Goal: Task Accomplishment & Management: Complete application form

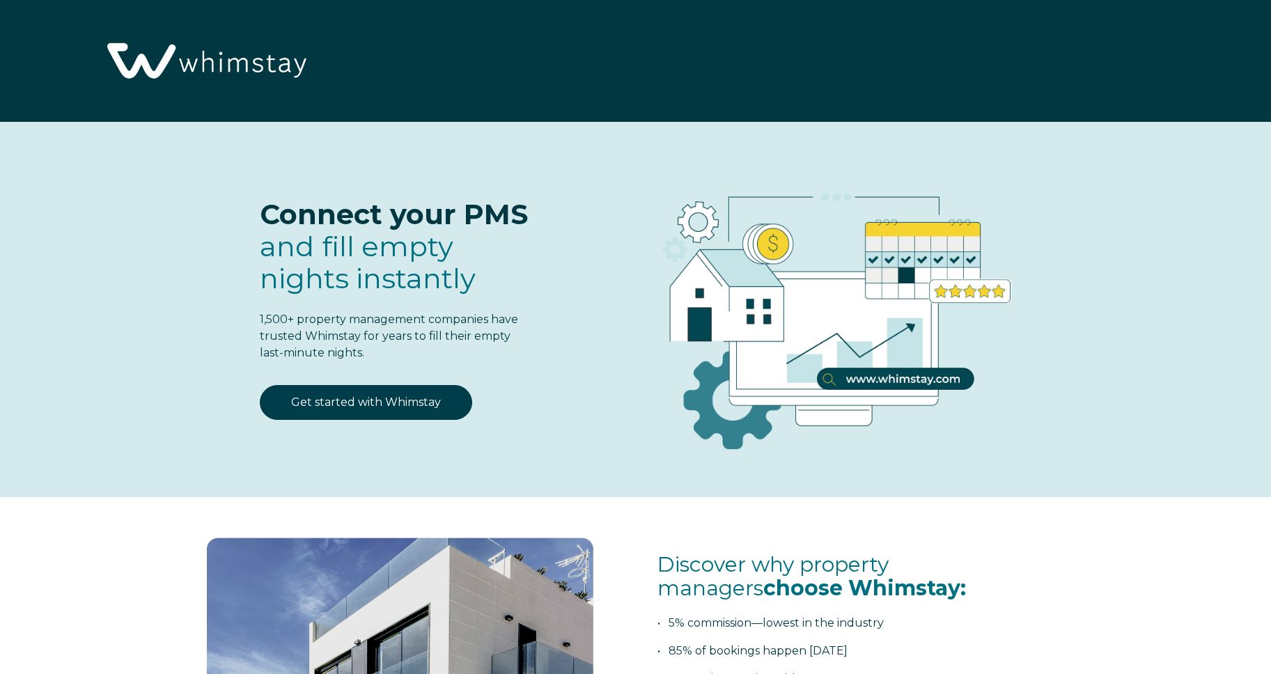
select select "US"
select select "Standard"
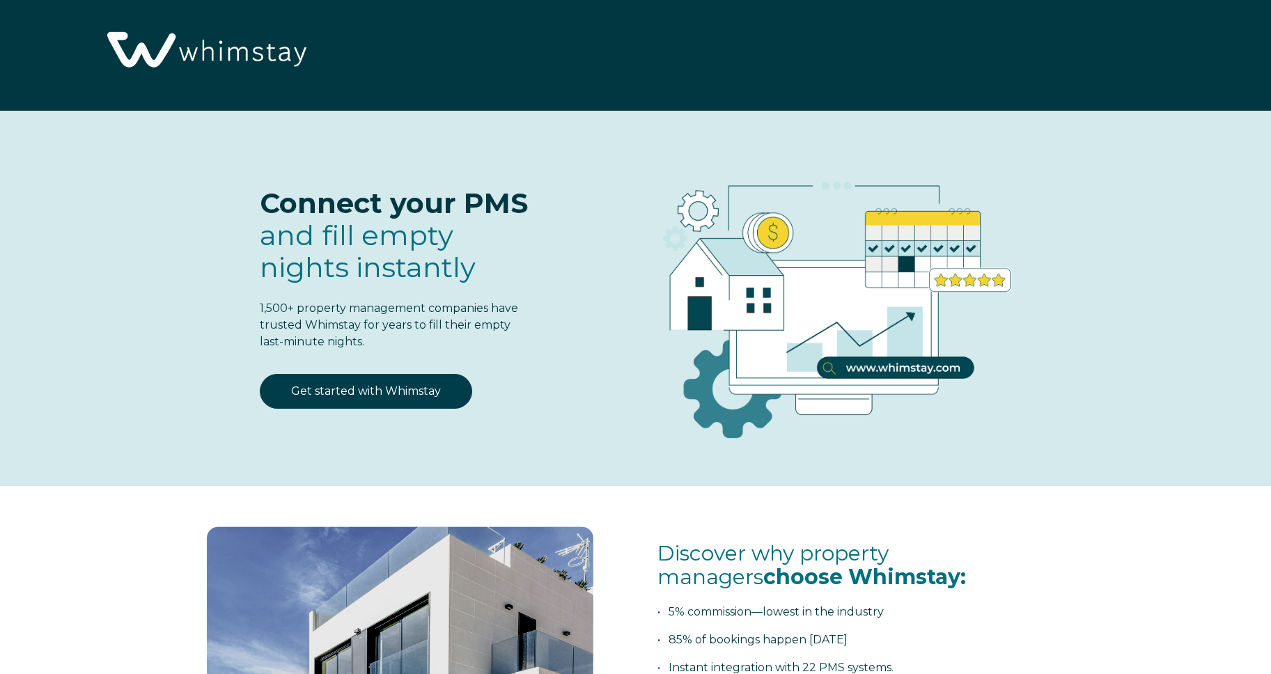
scroll to position [14, 0]
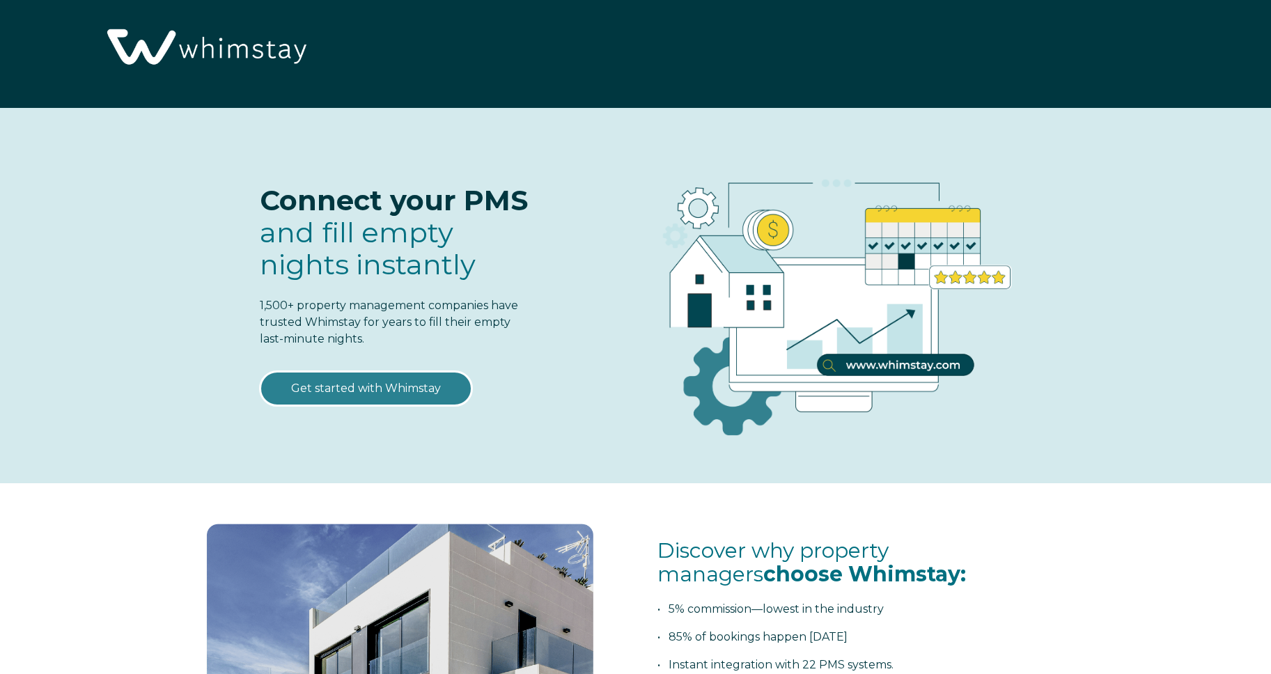
click at [393, 398] on link "Get started with Whimstay" at bounding box center [366, 388] width 212 height 35
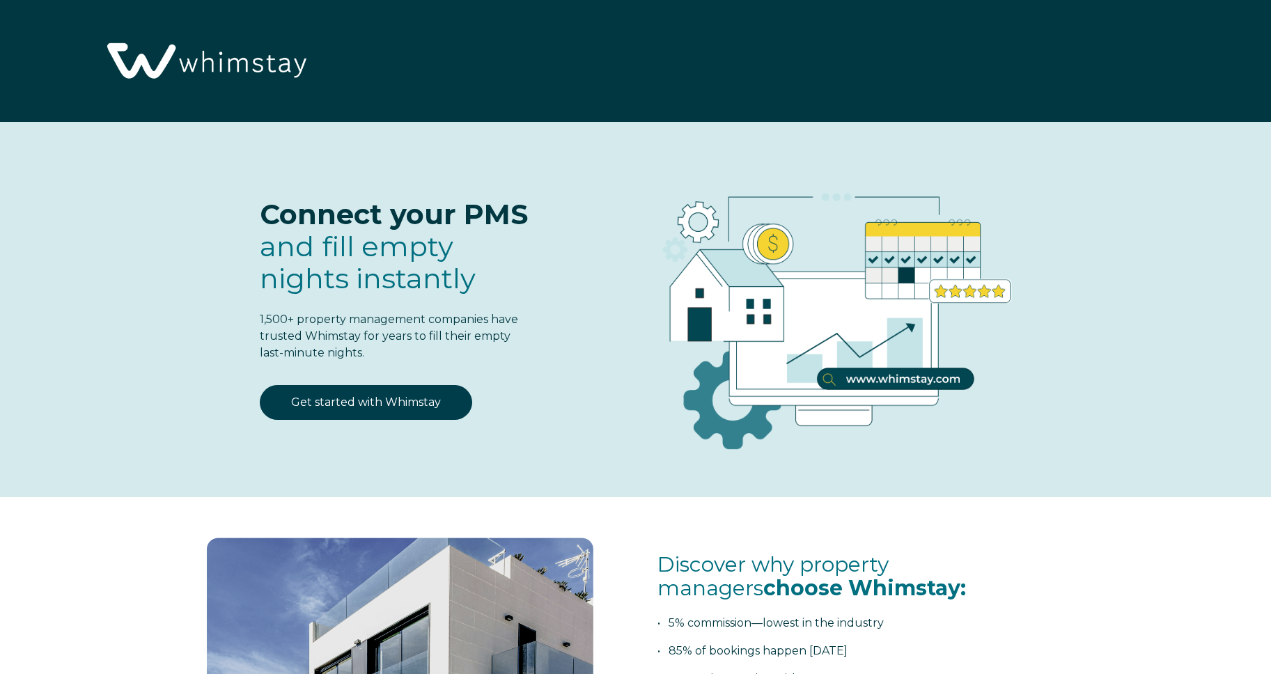
scroll to position [1805, 0]
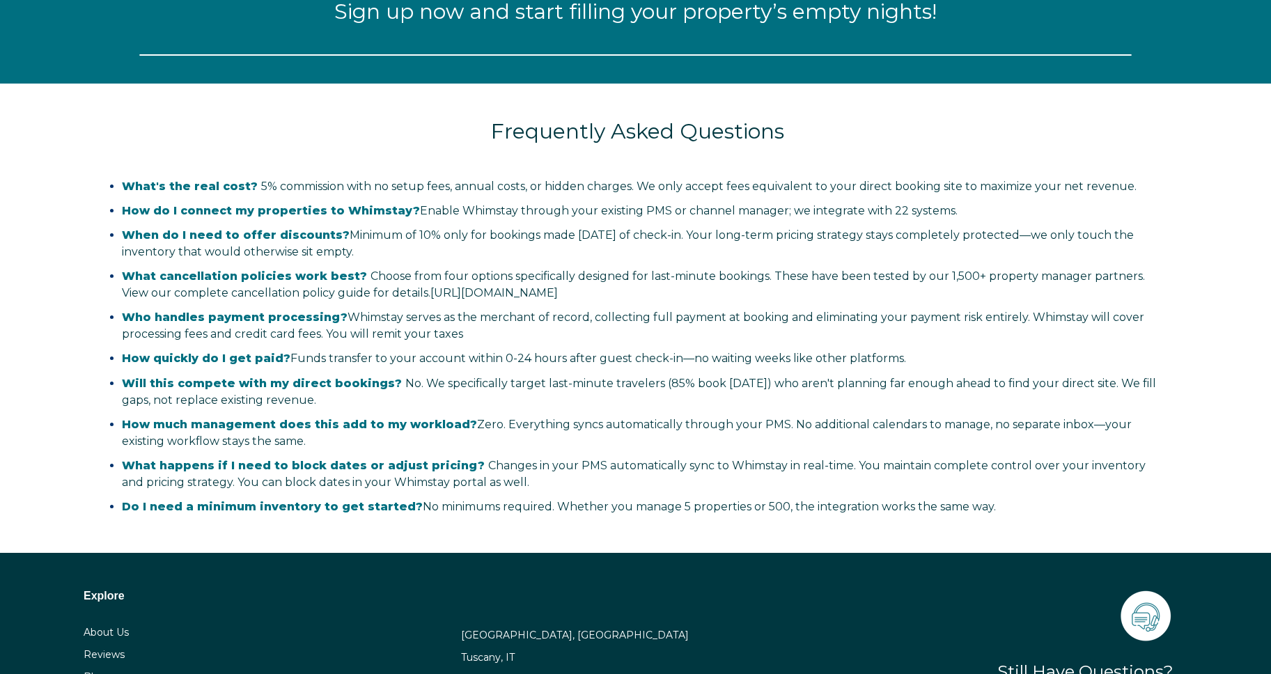
select select "US"
select select "Standard"
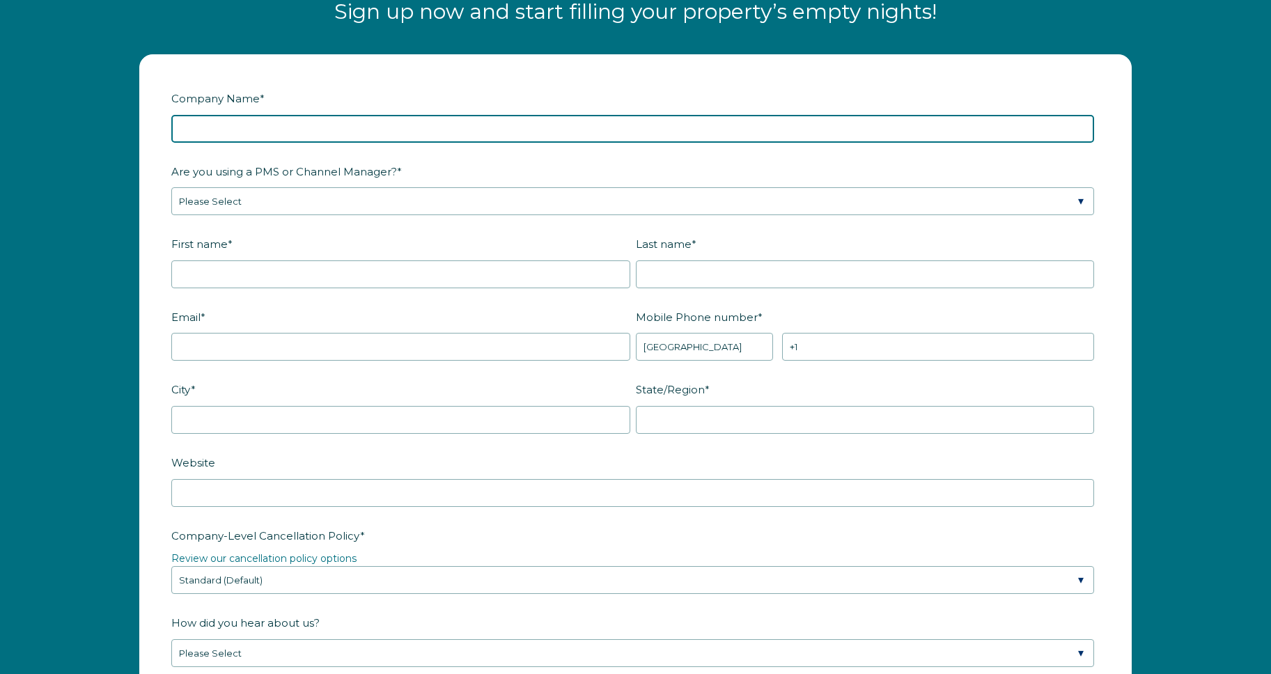
click at [274, 127] on input "Company Name *" at bounding box center [632, 129] width 923 height 28
type input "Eruca Concepts LLC"
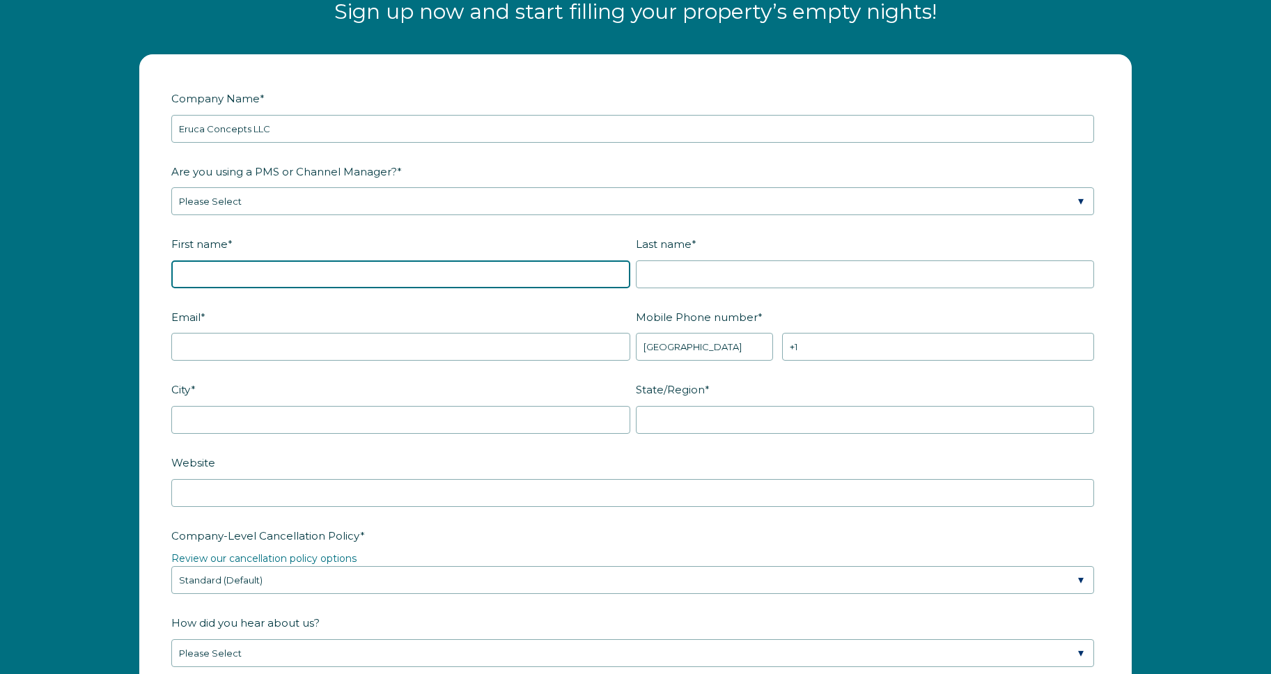
type input "[PERSON_NAME]"
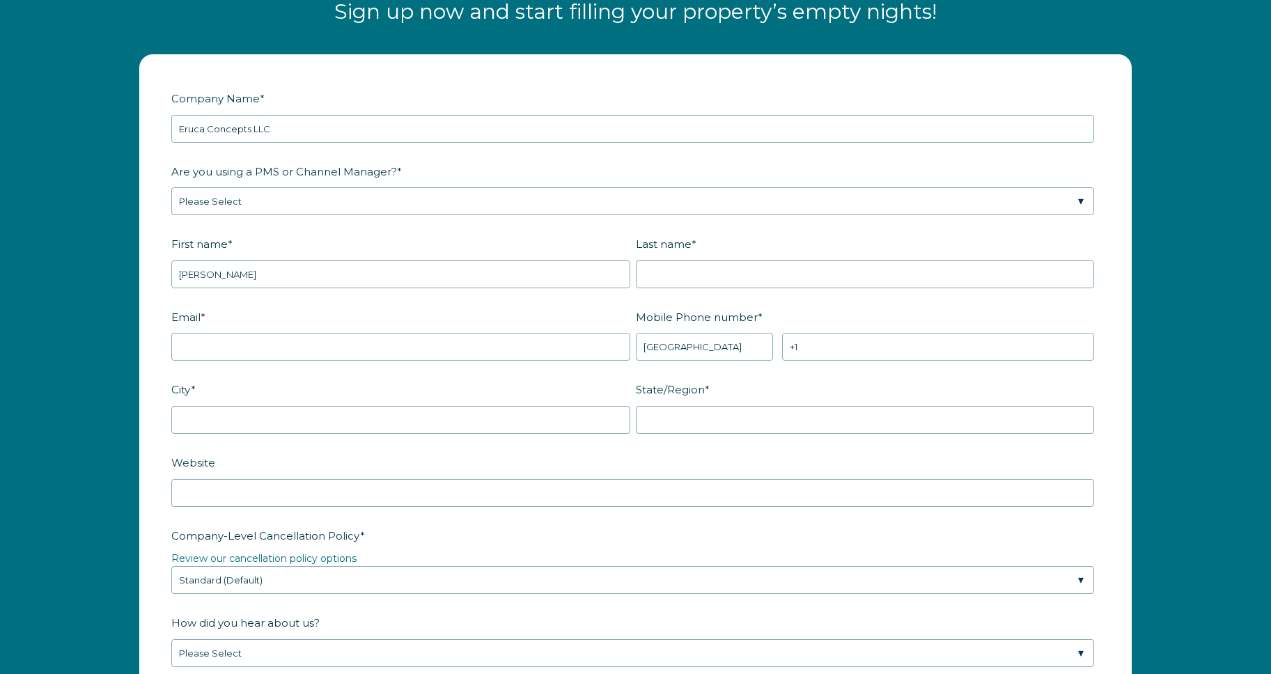
type input "Besabe"
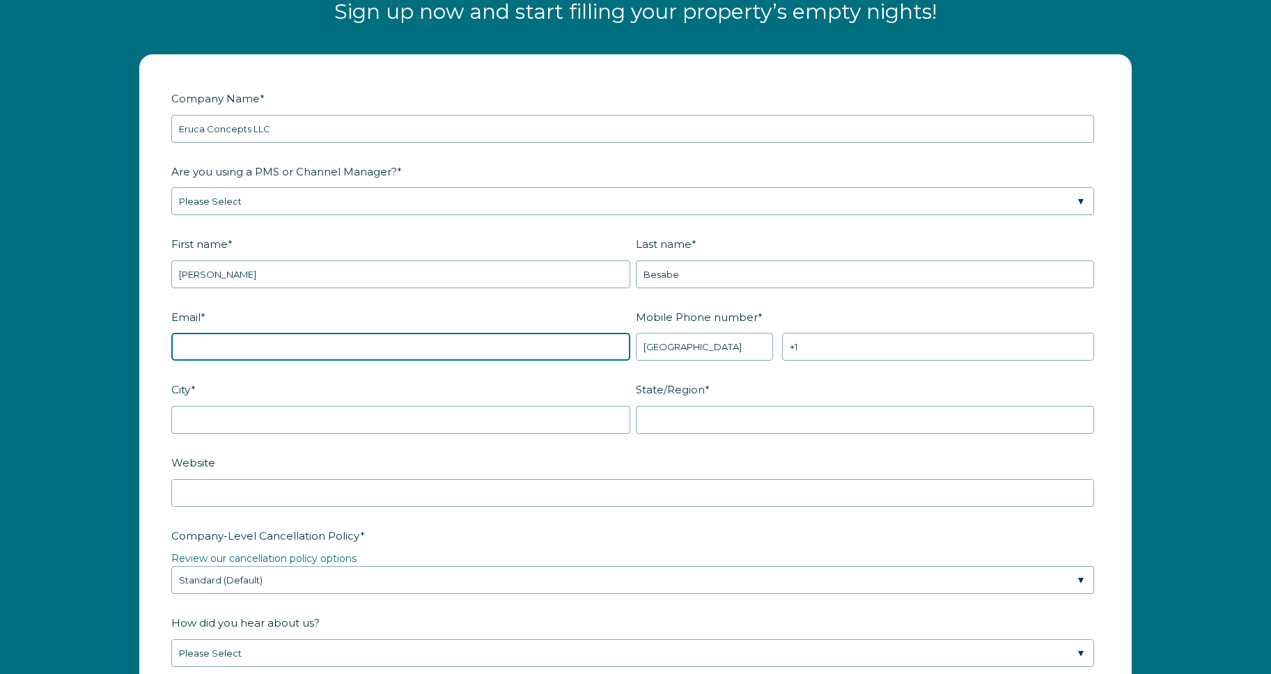
type input "[EMAIL_ADDRESS][DOMAIN_NAME]"
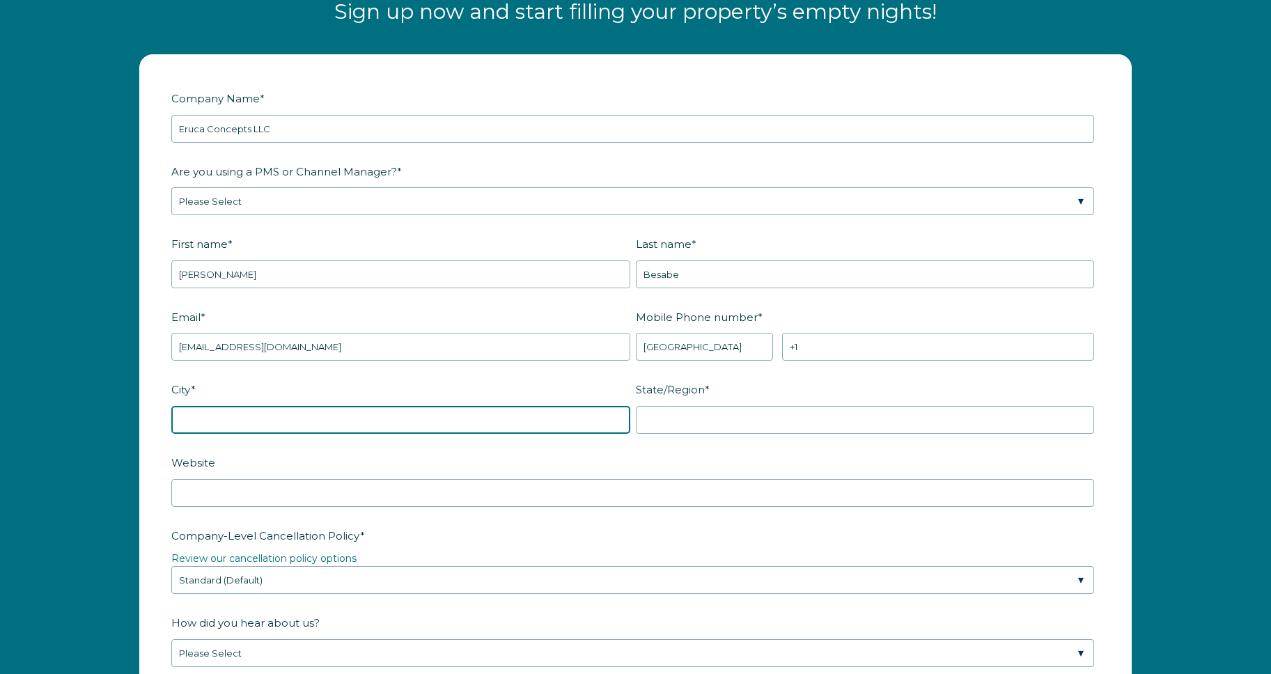
type input "[GEOGRAPHIC_DATA]"
type input "NV"
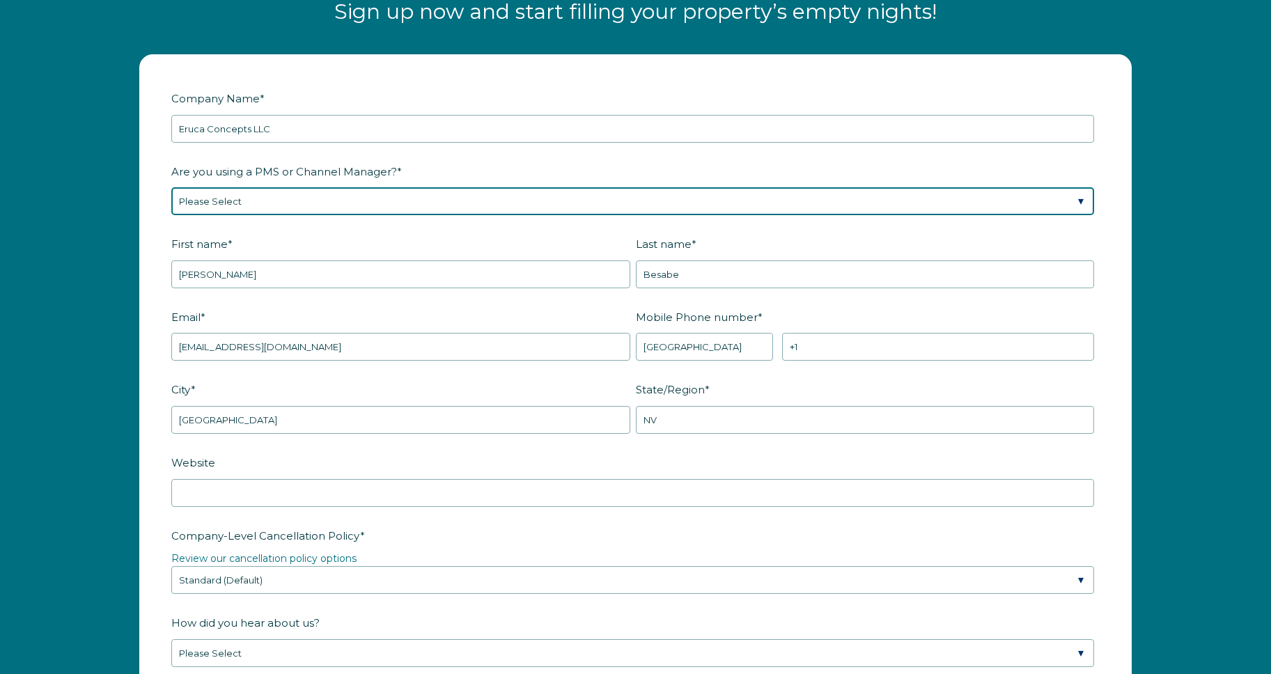
click at [297, 203] on select "Please Select Barefoot BookingPal Boost Brightside CiiRUS Escapia Guesty Hostaw…" at bounding box center [632, 201] width 923 height 28
select select "Not Listed"
click at [171, 187] on select "Please Select Barefoot BookingPal Boost Brightside CiiRUS Escapia Guesty Hostaw…" at bounding box center [632, 201] width 923 height 28
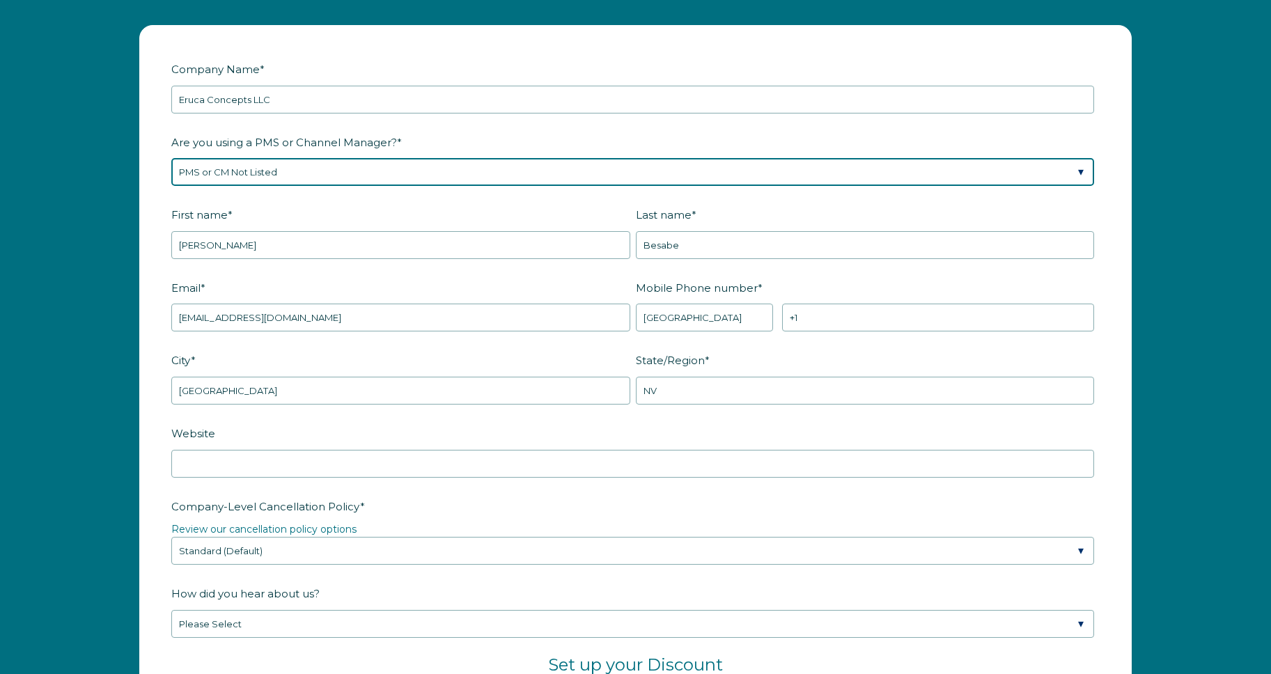
scroll to position [1852, 0]
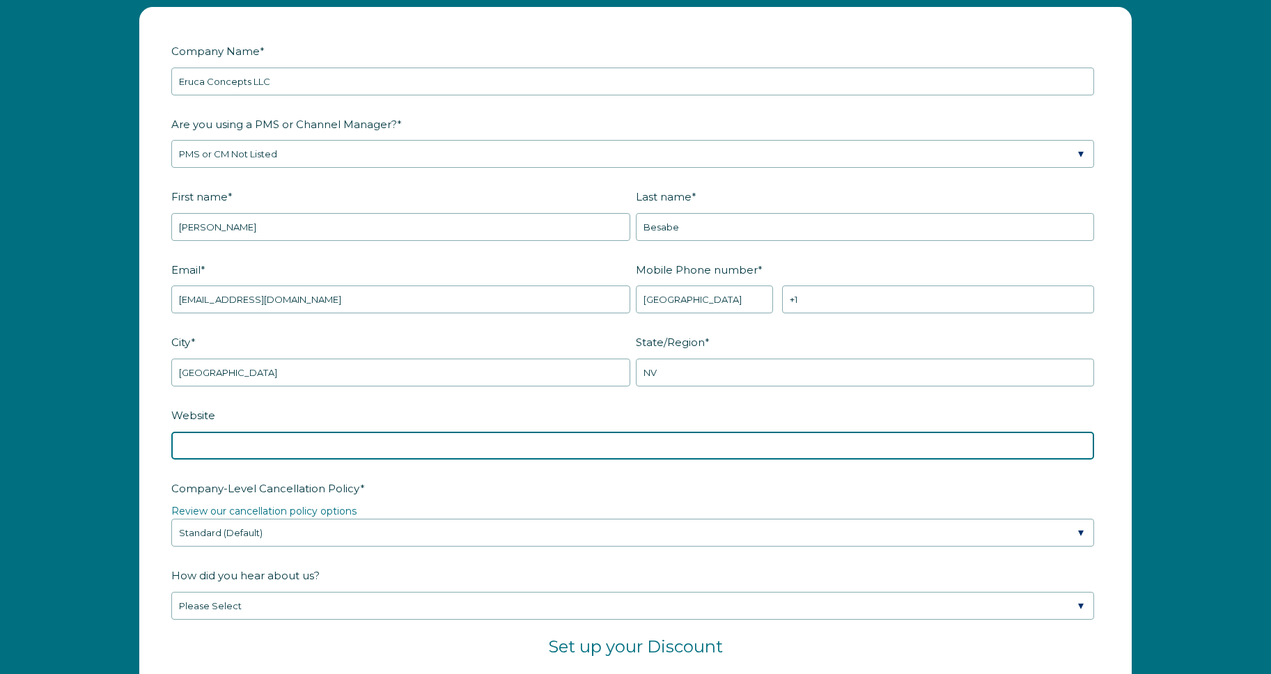
click at [278, 451] on input "Website" at bounding box center [632, 446] width 923 height 28
click at [217, 454] on input "Website" at bounding box center [632, 446] width 923 height 28
paste input "[URL][DOMAIN_NAME]"
type input "[URL][DOMAIN_NAME]"
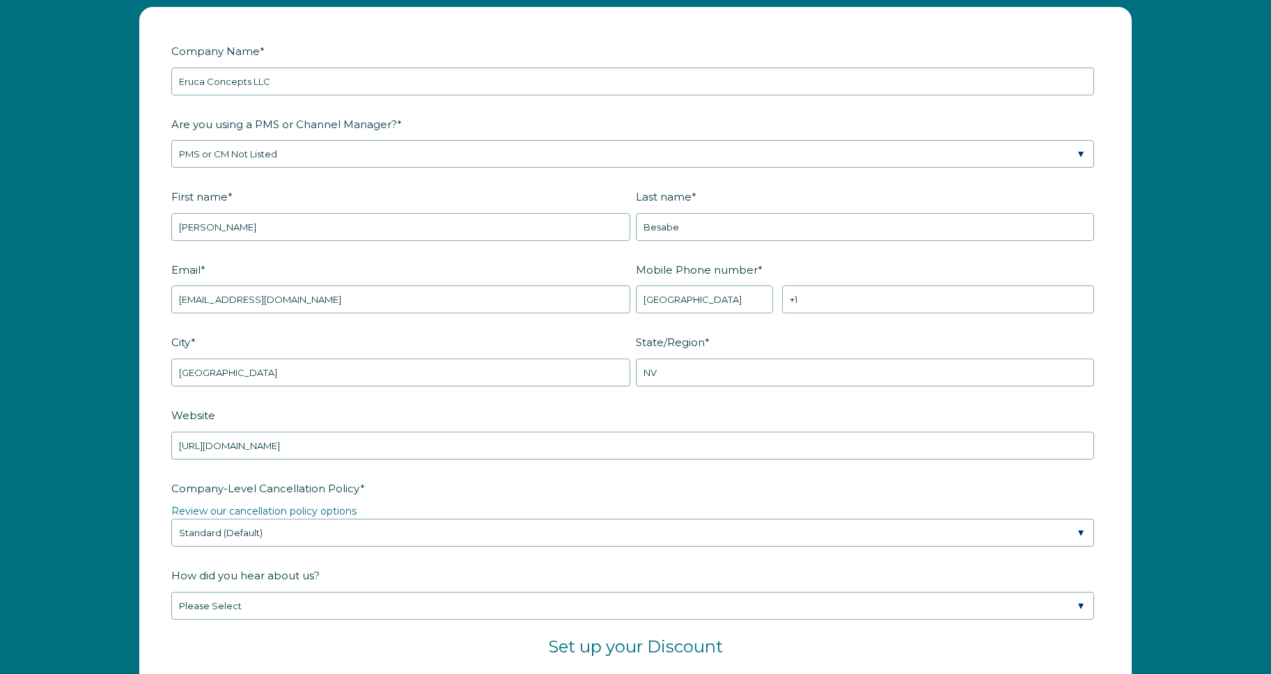
click at [157, 478] on form "Company Name * Eruca Concepts LLC Are you using a PMS or Channel Manager? * Ple…" at bounding box center [635, 523] width 991 height 1031
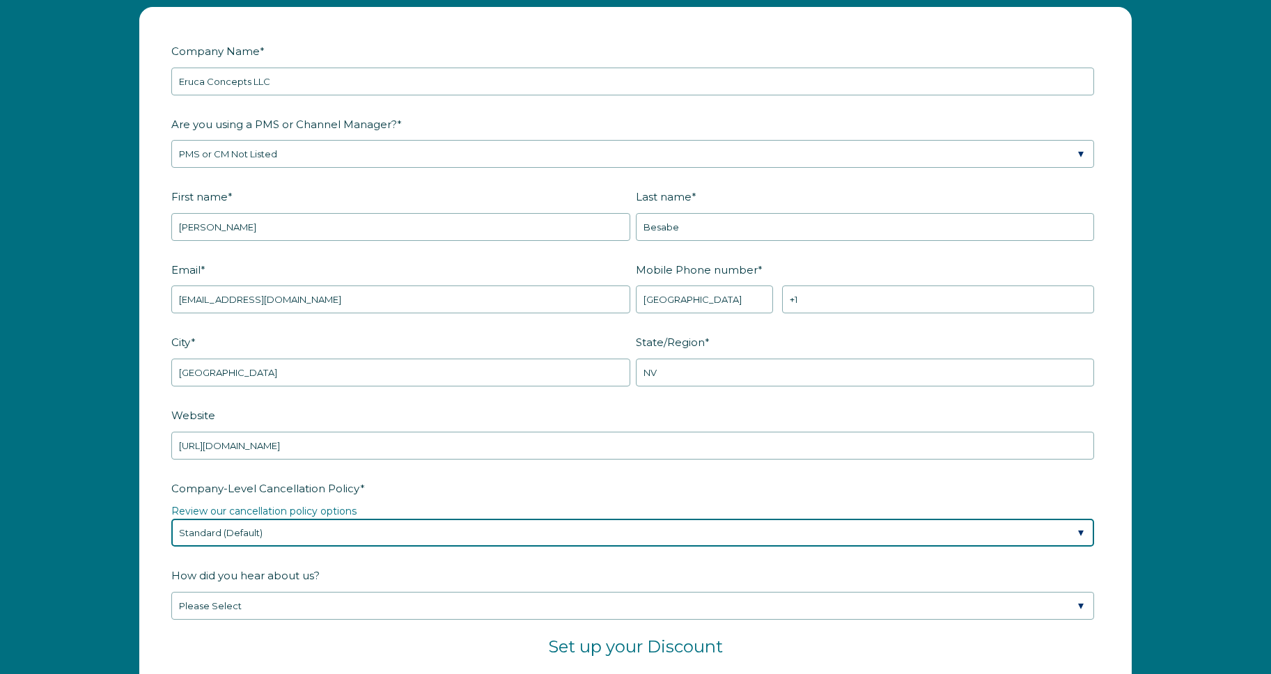
click at [290, 539] on select "Please Select Partial Standard (Default) Moderate Strict" at bounding box center [632, 533] width 923 height 28
click at [171, 519] on select "Please Select Partial Standard (Default) Moderate Strict" at bounding box center [632, 533] width 923 height 28
click at [289, 539] on select "Please Select Partial Standard (Default) Moderate Strict" at bounding box center [632, 533] width 923 height 28
click at [171, 519] on select "Please Select Partial Standard (Default) Moderate Strict" at bounding box center [632, 533] width 923 height 28
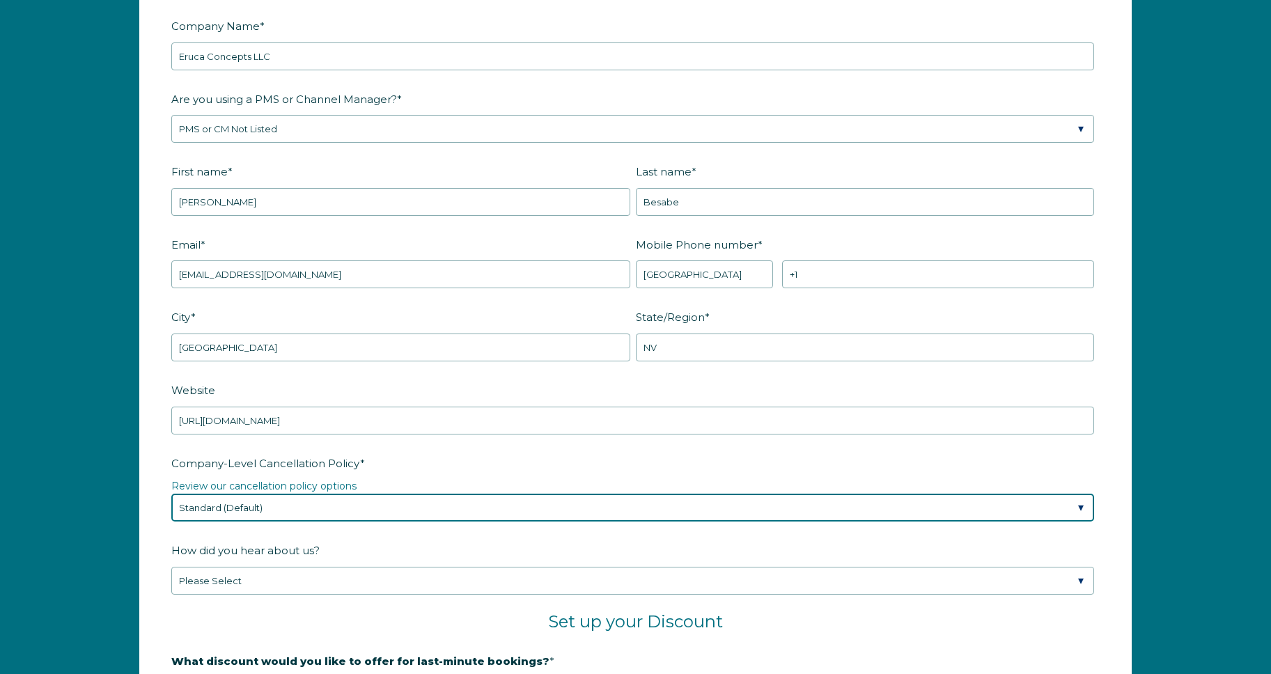
scroll to position [1879, 0]
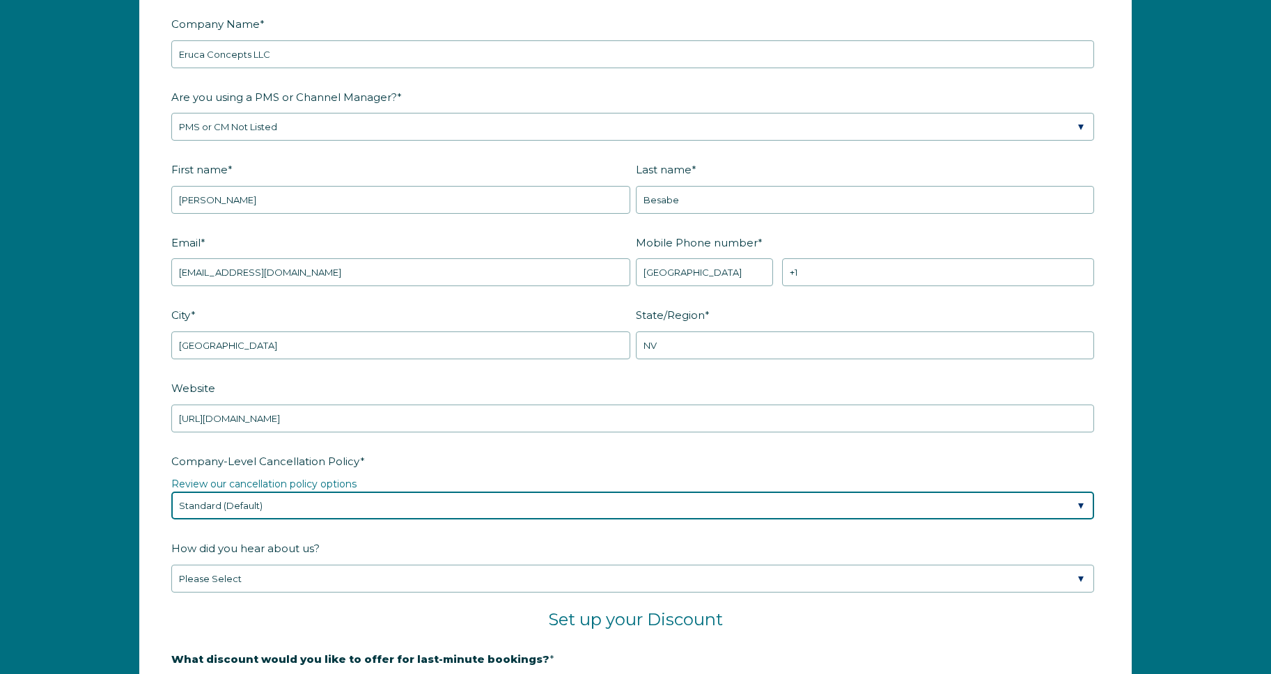
click at [253, 501] on select "Please Select Partial Standard (Default) Moderate Strict" at bounding box center [632, 506] width 923 height 28
select select "Strict"
click at [171, 492] on select "Please Select Partial Standard (Default) Moderate Strict" at bounding box center [632, 506] width 923 height 28
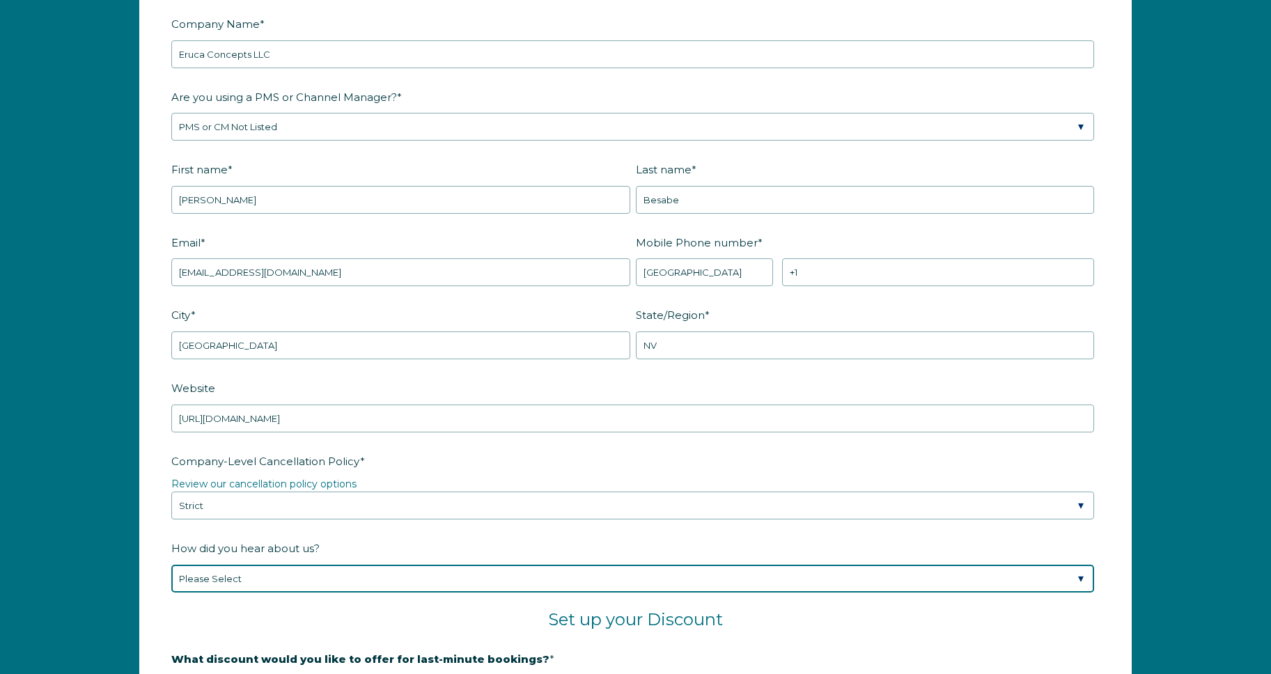
click at [372, 589] on select "Please Select Found Whimstay through a Google search Spoke to a Whimstay salesp…" at bounding box center [632, 579] width 923 height 28
click at [171, 565] on select "Please Select Found Whimstay through a Google search Spoke to a Whimstay salesp…" at bounding box center [632, 579] width 923 height 28
click at [320, 580] on select "Please Select Found Whimstay through a Google search Spoke to a Whimstay salesp…" at bounding box center [632, 579] width 923 height 28
click at [171, 565] on select "Please Select Found Whimstay through a Google search Spoke to a Whimstay salesp…" at bounding box center [632, 579] width 923 height 28
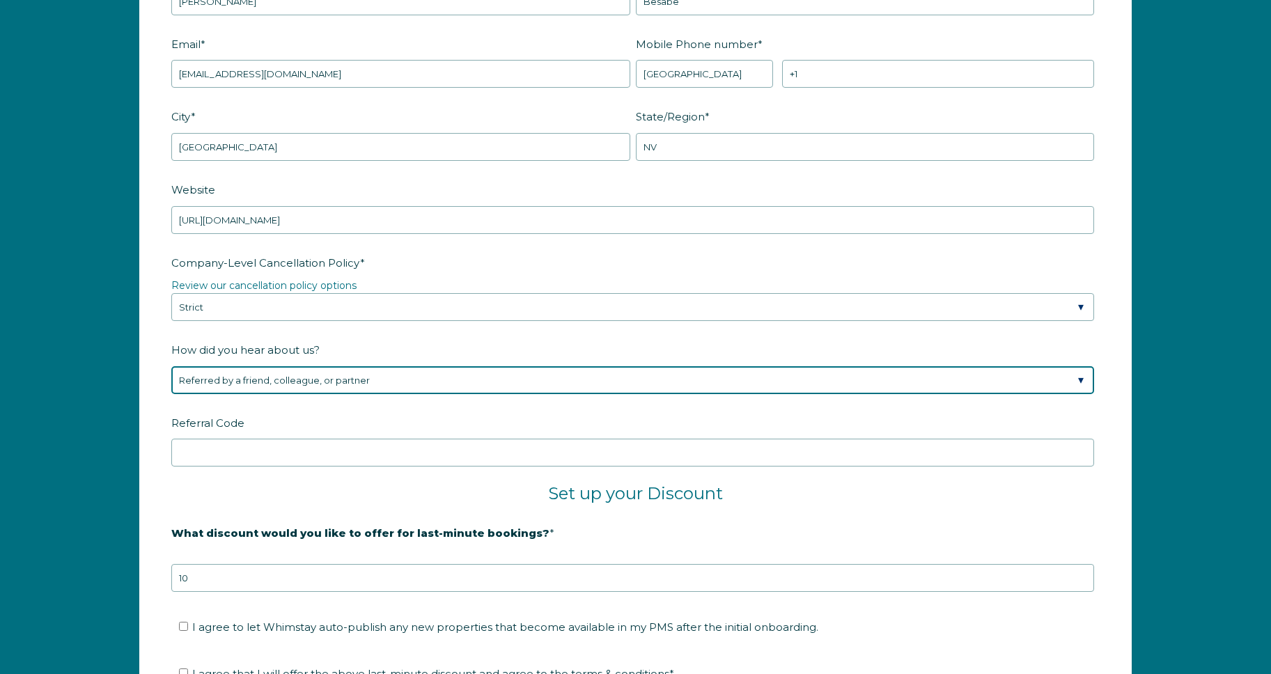
scroll to position [2142, 0]
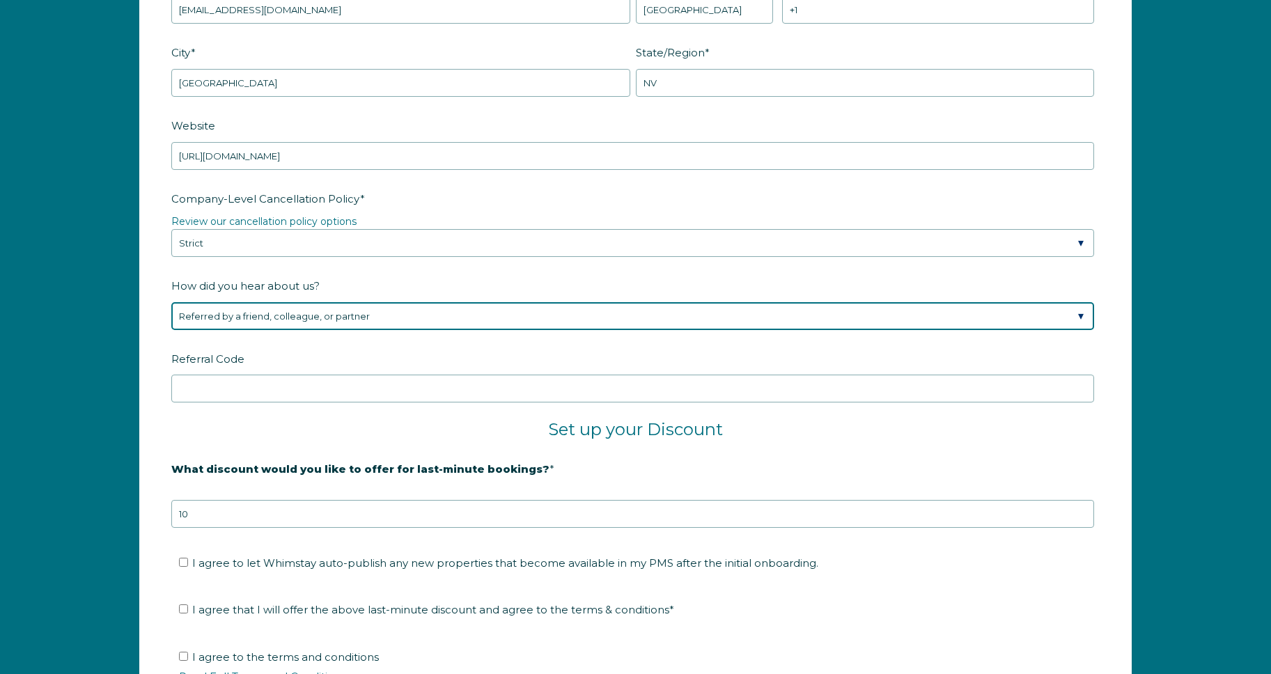
click at [273, 309] on select "Please Select Found Whimstay through a Google search Spoke to a Whimstay salesp…" at bounding box center [632, 316] width 923 height 28
click at [171, 302] on select "Please Select Found Whimstay through a Google search Spoke to a Whimstay salesp…" at bounding box center [632, 316] width 923 height 28
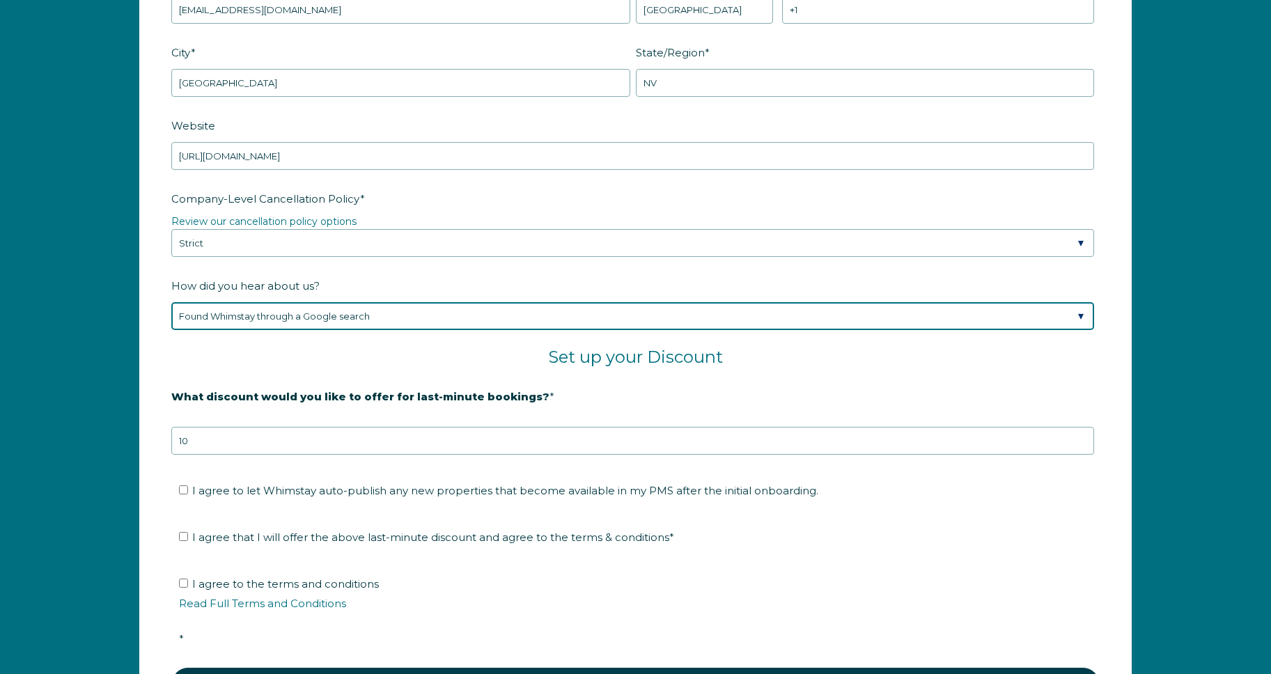
click at [300, 318] on select "Please Select Found Whimstay through a Google search Spoke to a Whimstay salesp…" at bounding box center [632, 316] width 923 height 28
select select "Social Media"
click at [171, 302] on select "Please Select Found Whimstay through a Google search Spoke to a Whimstay salesp…" at bounding box center [632, 316] width 923 height 28
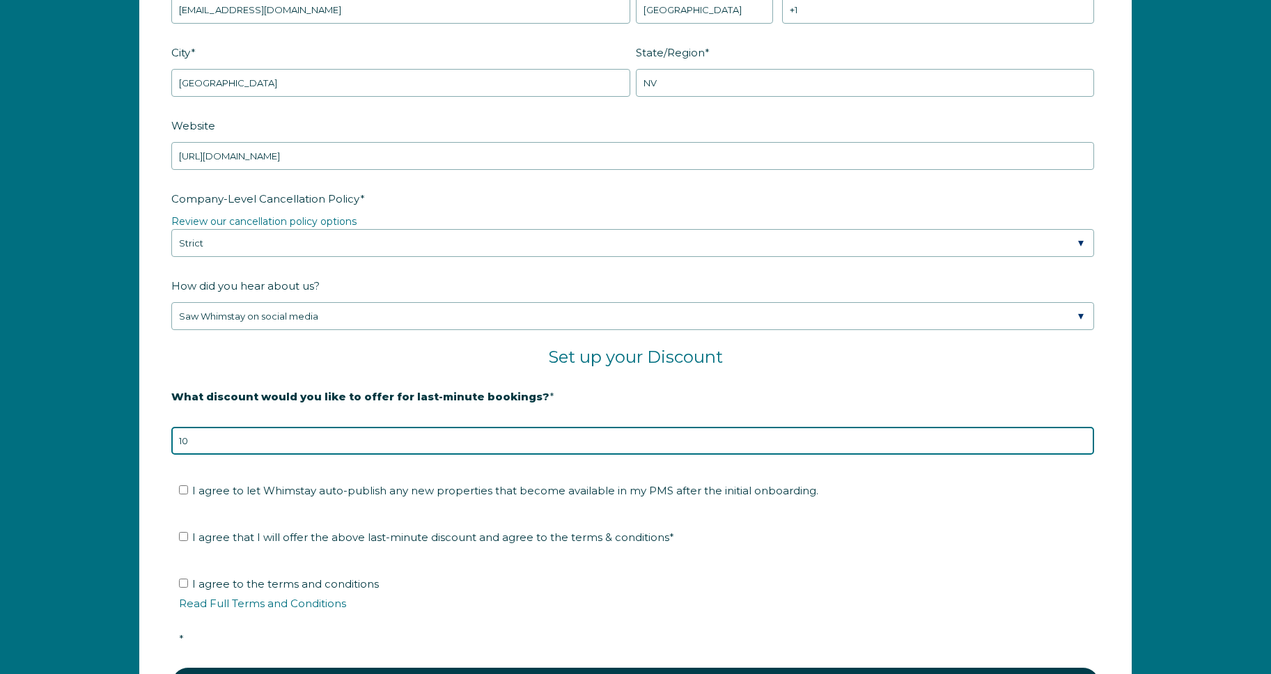
drag, startPoint x: 266, startPoint y: 447, endPoint x: 127, endPoint y: 435, distance: 139.2
click at [127, 435] on div "Company Name * Eruca Concepts LLC Are you using a PMS or Channel Manager? * Ple…" at bounding box center [635, 233] width 1020 height 1032
type input "5"
type input "40"
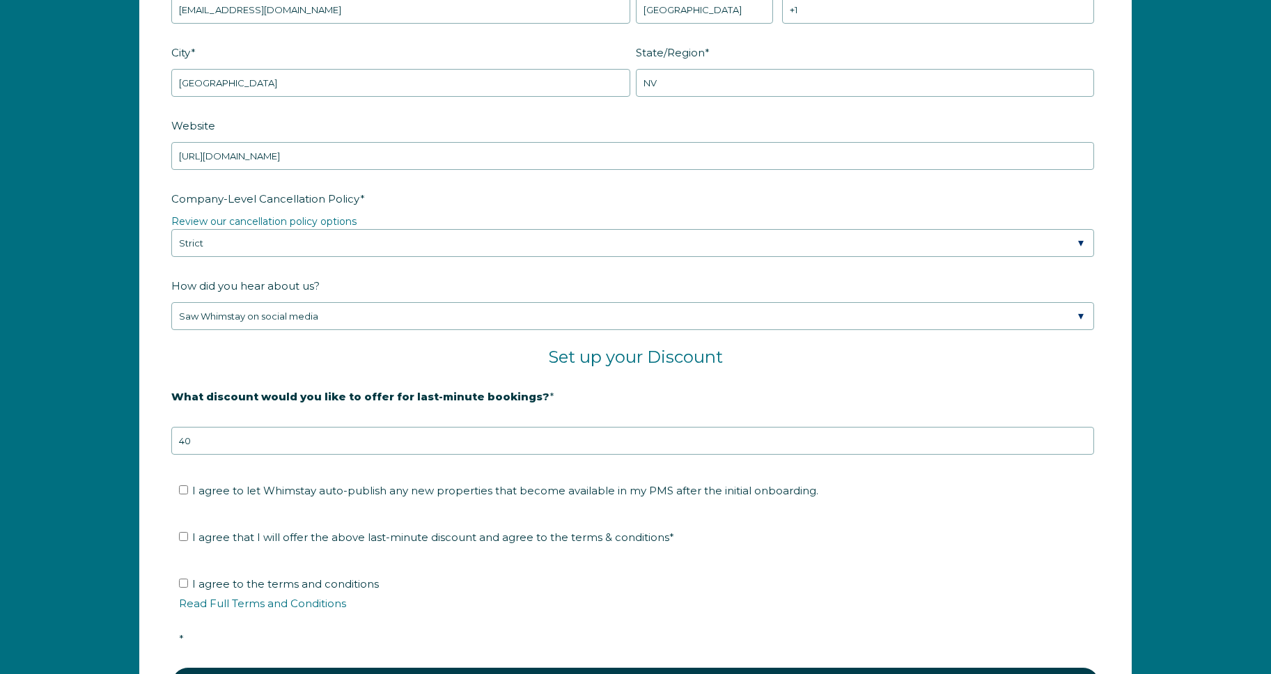
click at [237, 488] on span "I agree to let Whimstay auto-publish any new properties that become available i…" at bounding box center [505, 490] width 626 height 13
click at [188, 488] on input "I agree to let Whimstay auto-publish any new properties that become available i…" at bounding box center [183, 489] width 9 height 9
checkbox input "true"
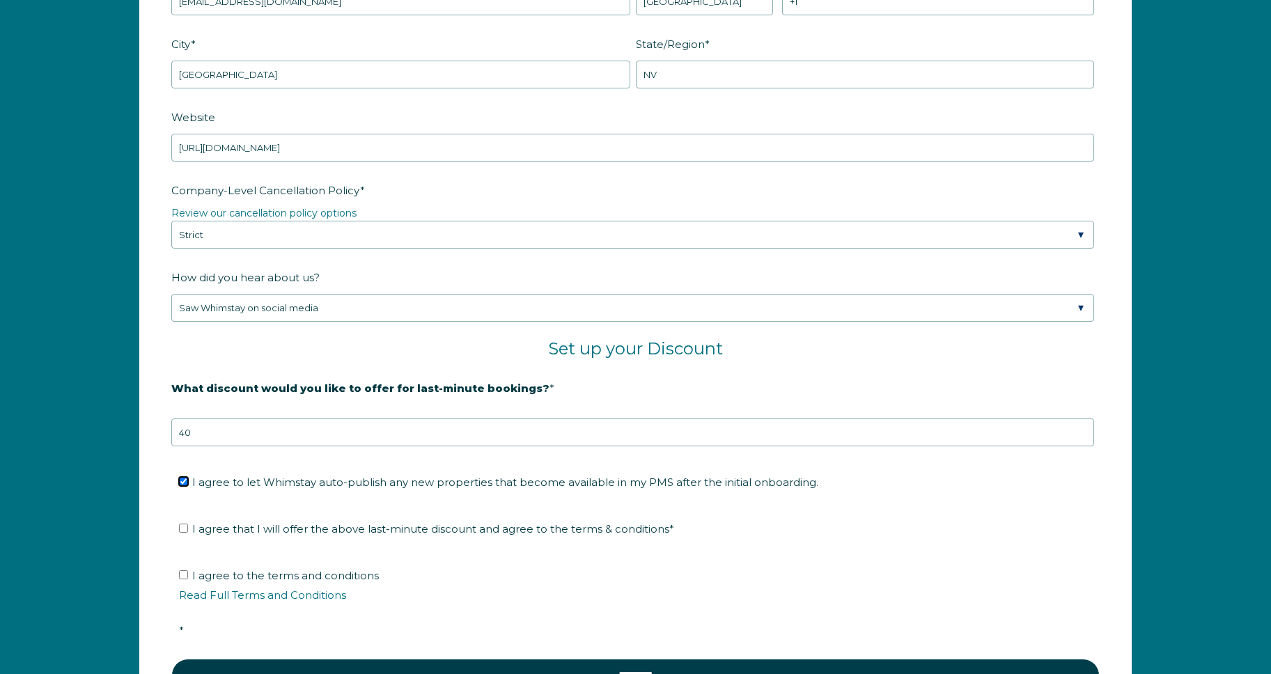
scroll to position [2153, 0]
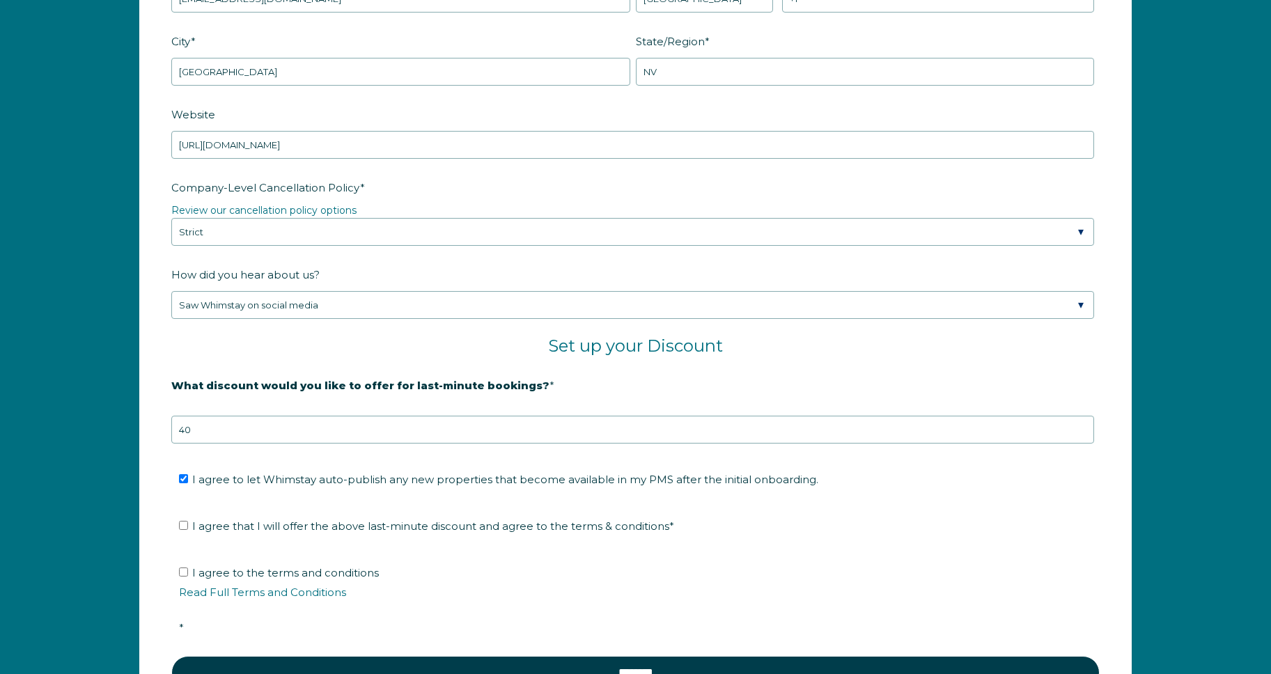
click at [185, 529] on label "I agree that I will offer the above last-minute discount and agree to the terms…" at bounding box center [426, 526] width 495 height 13
click at [185, 529] on input "I agree that I will offer the above last-minute discount and agree to the terms…" at bounding box center [183, 525] width 9 height 9
checkbox input "true"
click at [186, 573] on input "I agree to the terms and conditions Read Full Terms and Conditions *" at bounding box center [183, 572] width 9 height 9
checkbox input "true"
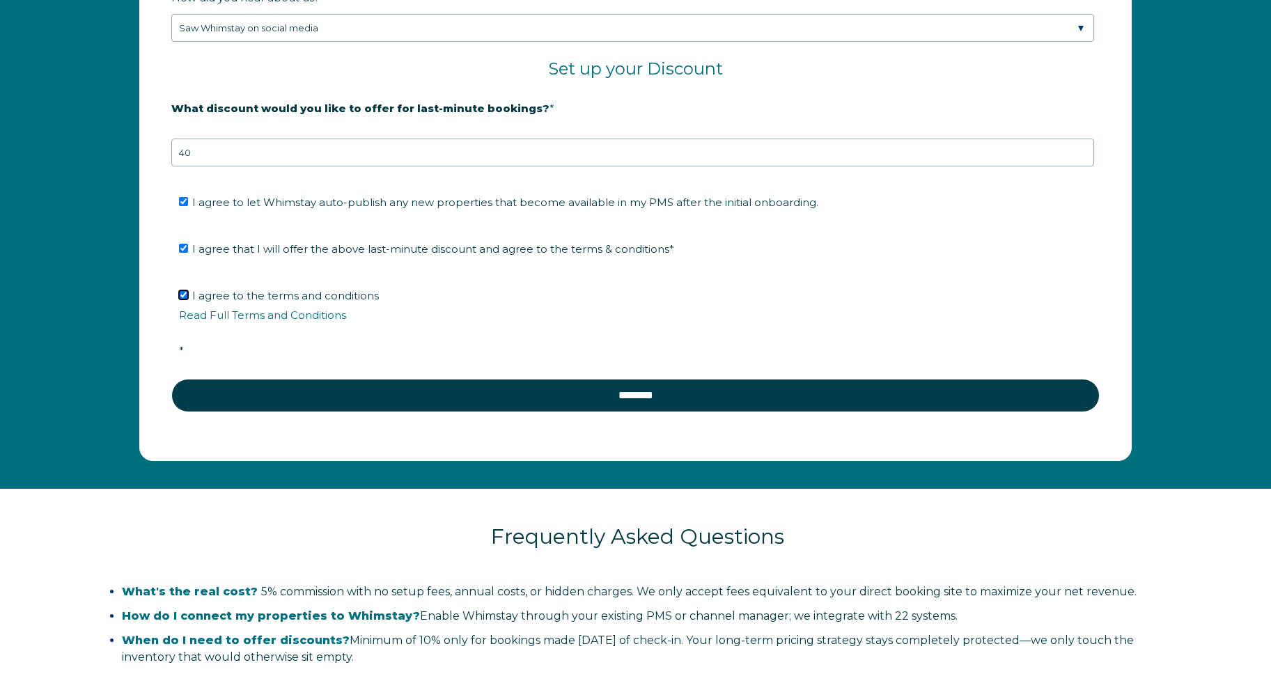
scroll to position [2452, 0]
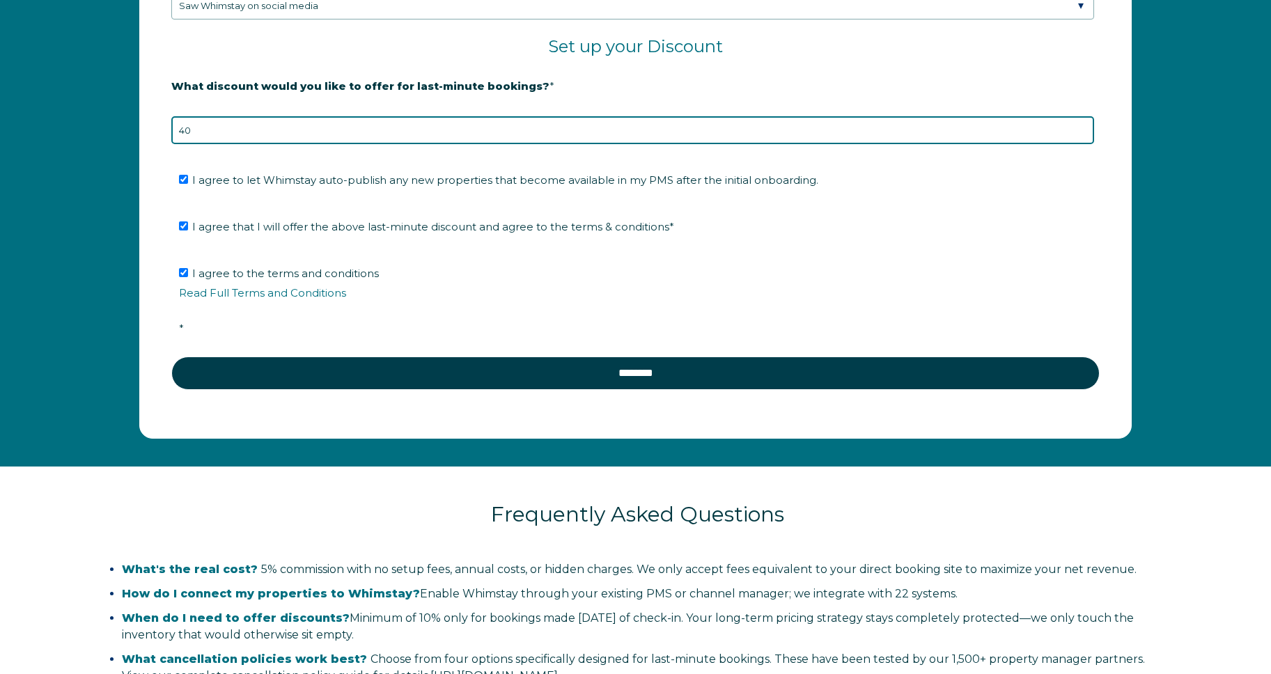
drag, startPoint x: 196, startPoint y: 131, endPoint x: 156, endPoint y: 131, distance: 39.7
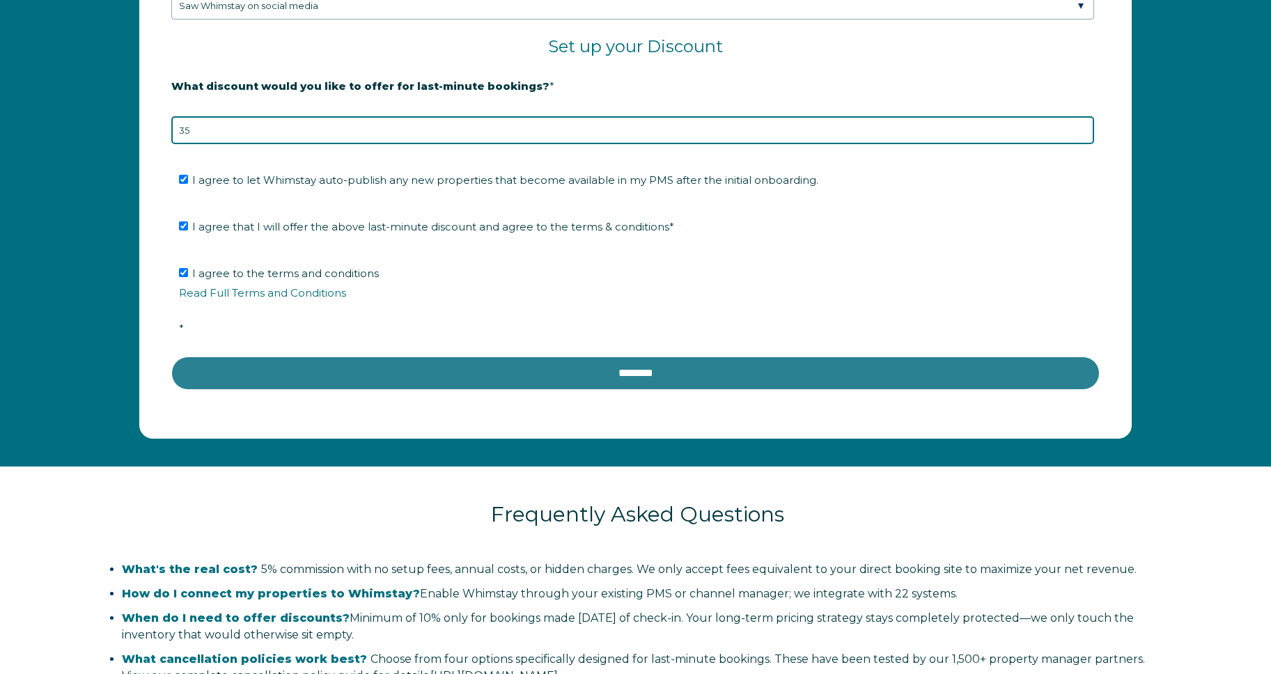
type input "35"
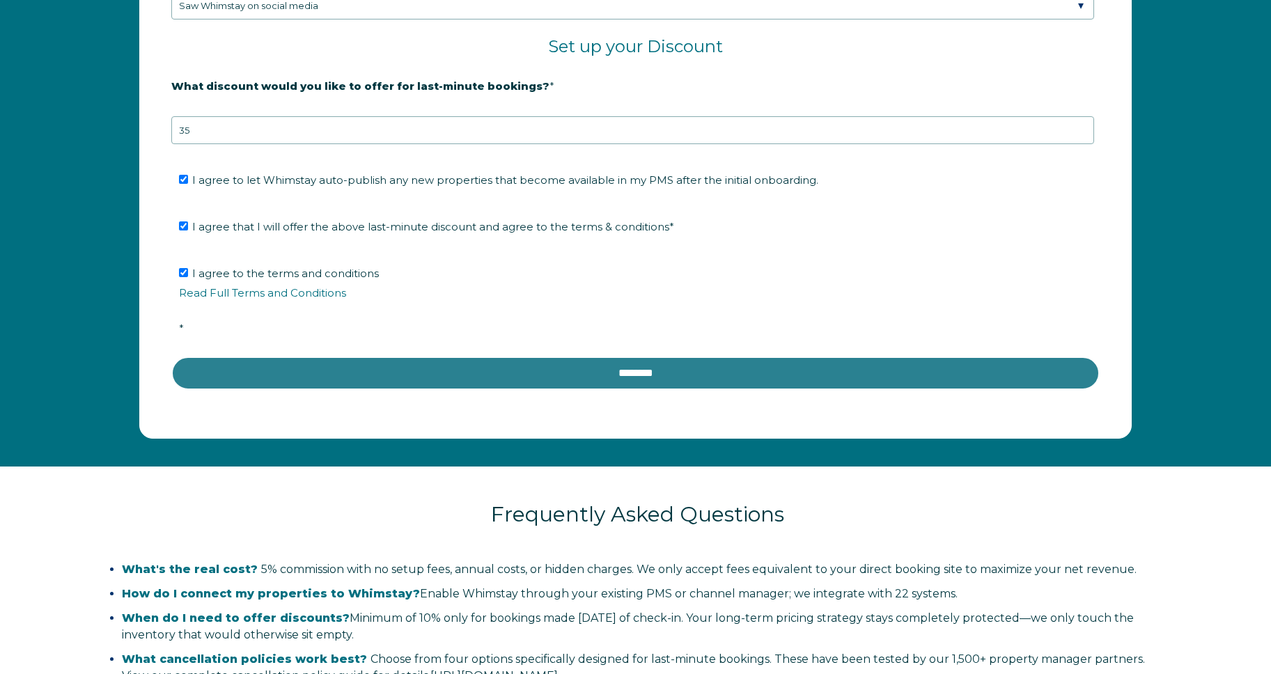
click at [221, 369] on input "********" at bounding box center [635, 373] width 928 height 33
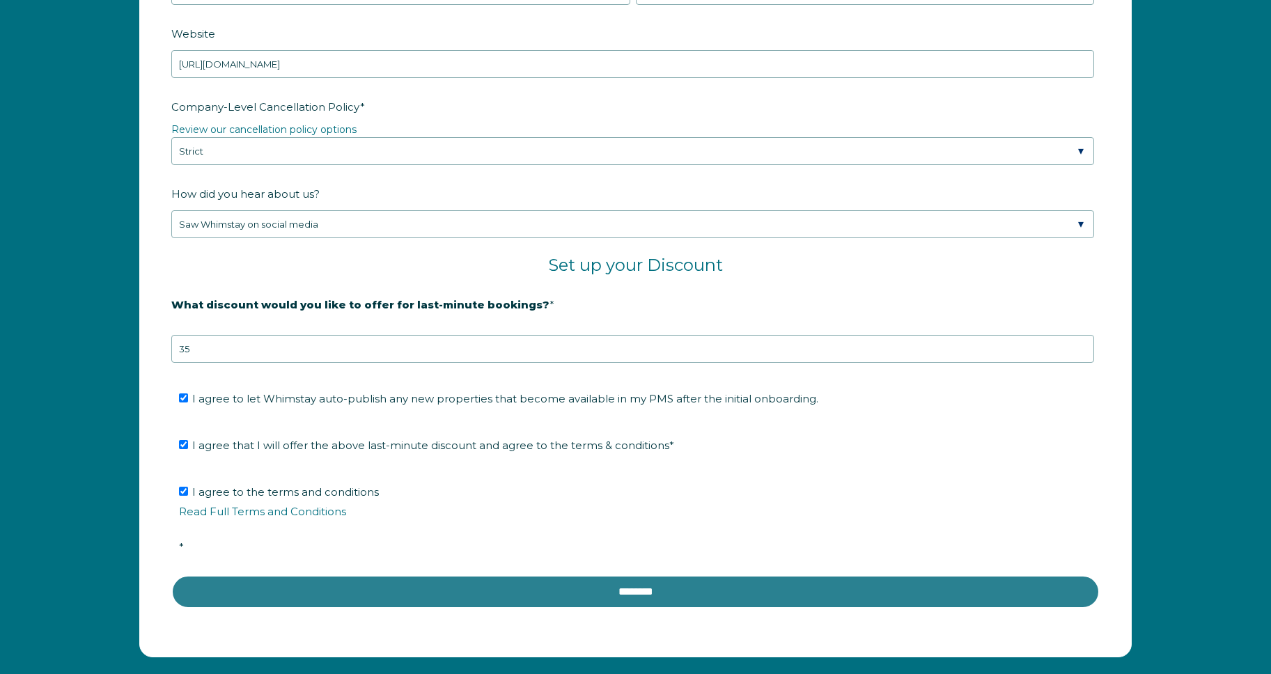
scroll to position [2237, 0]
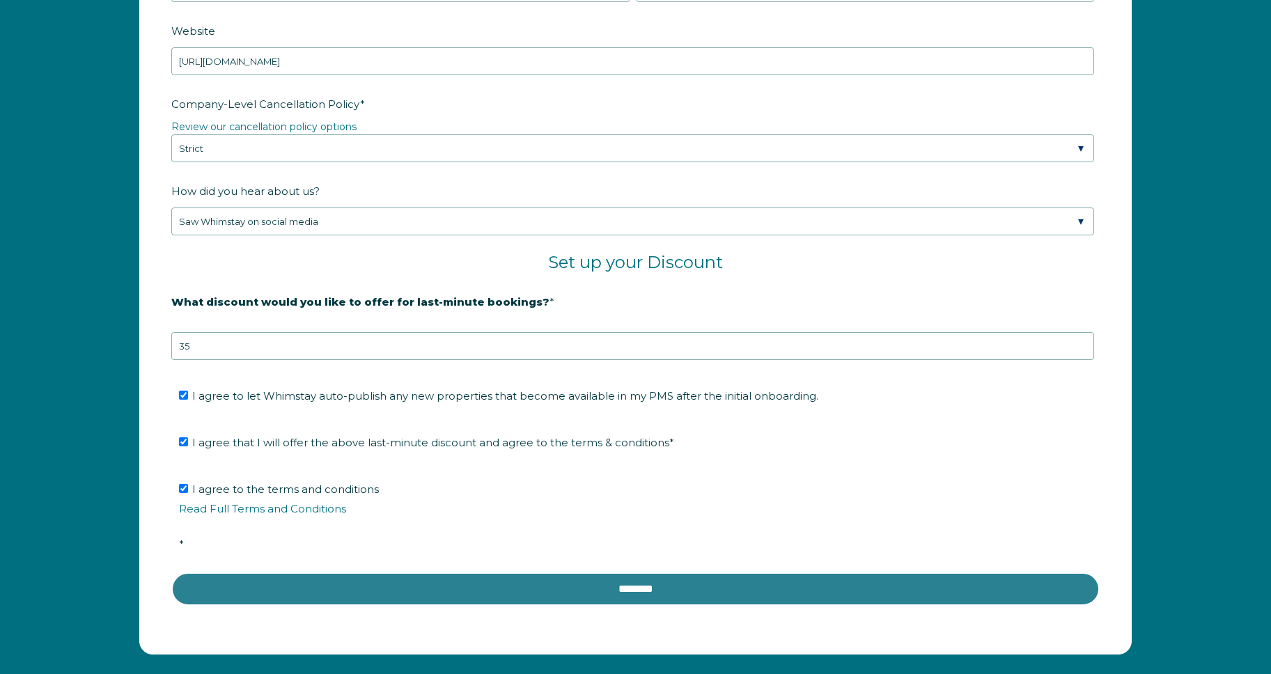
click at [595, 596] on input "********" at bounding box center [635, 589] width 928 height 33
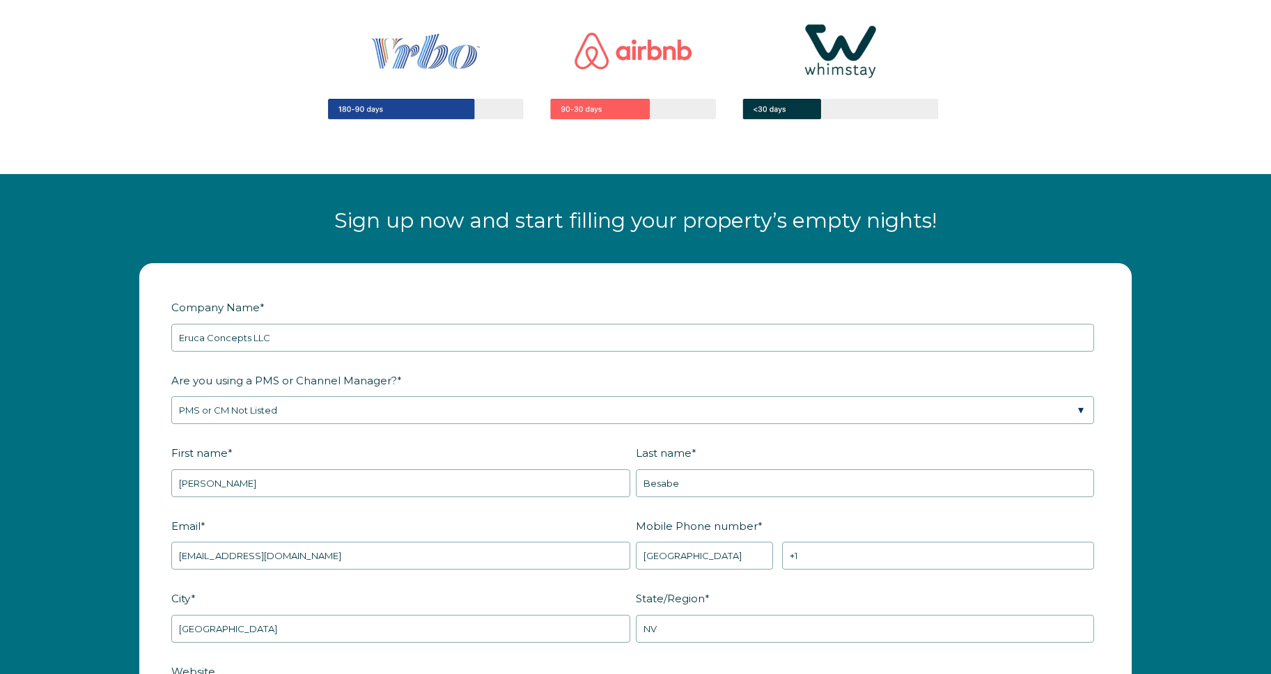
scroll to position [1617, 0]
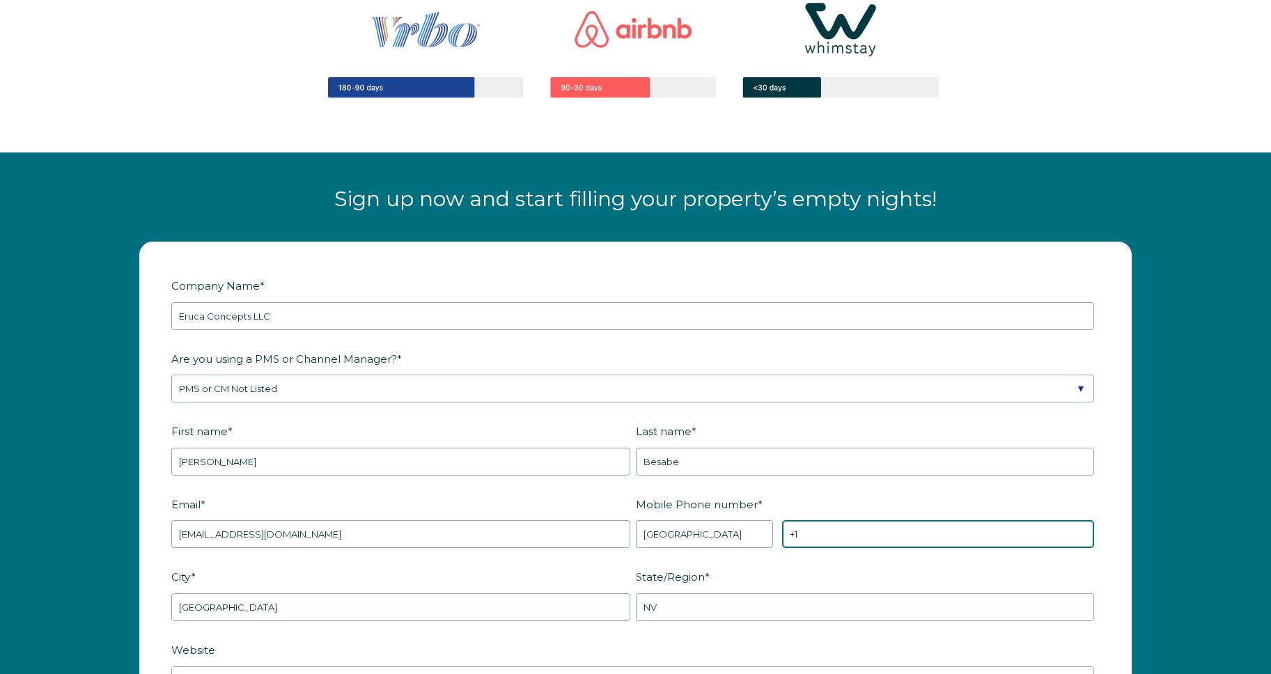
click at [866, 534] on input "+1" at bounding box center [938, 534] width 312 height 28
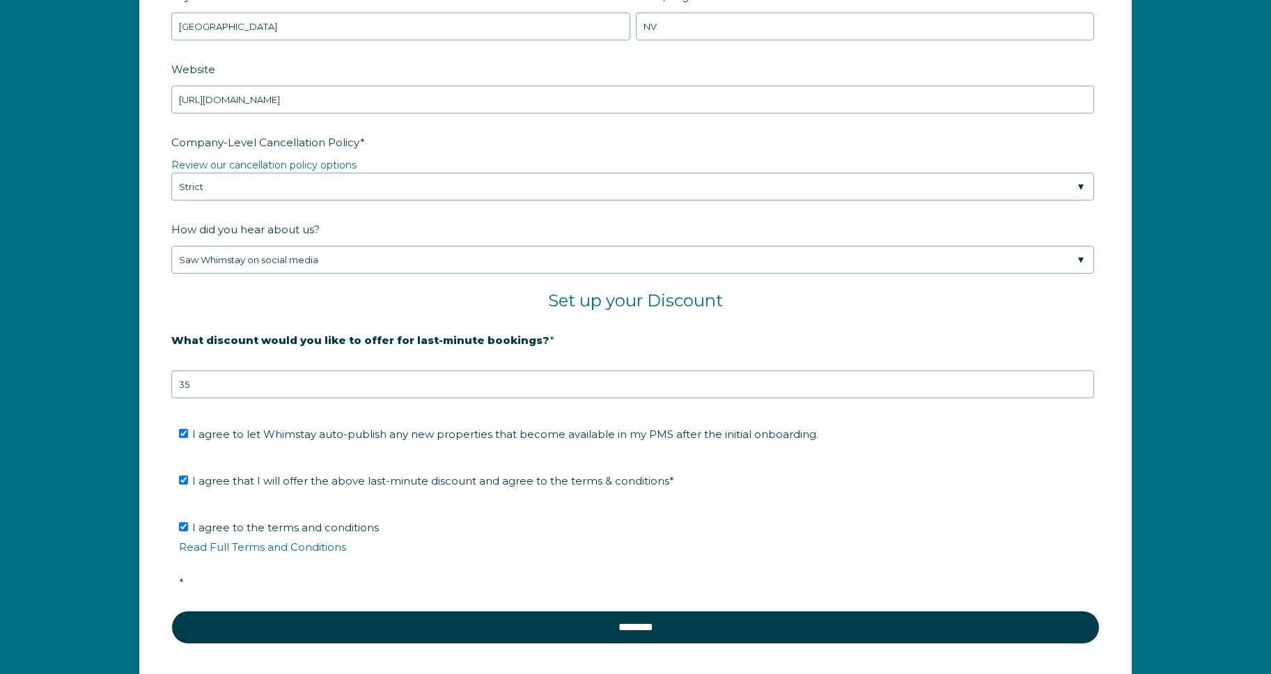
scroll to position [2569, 0]
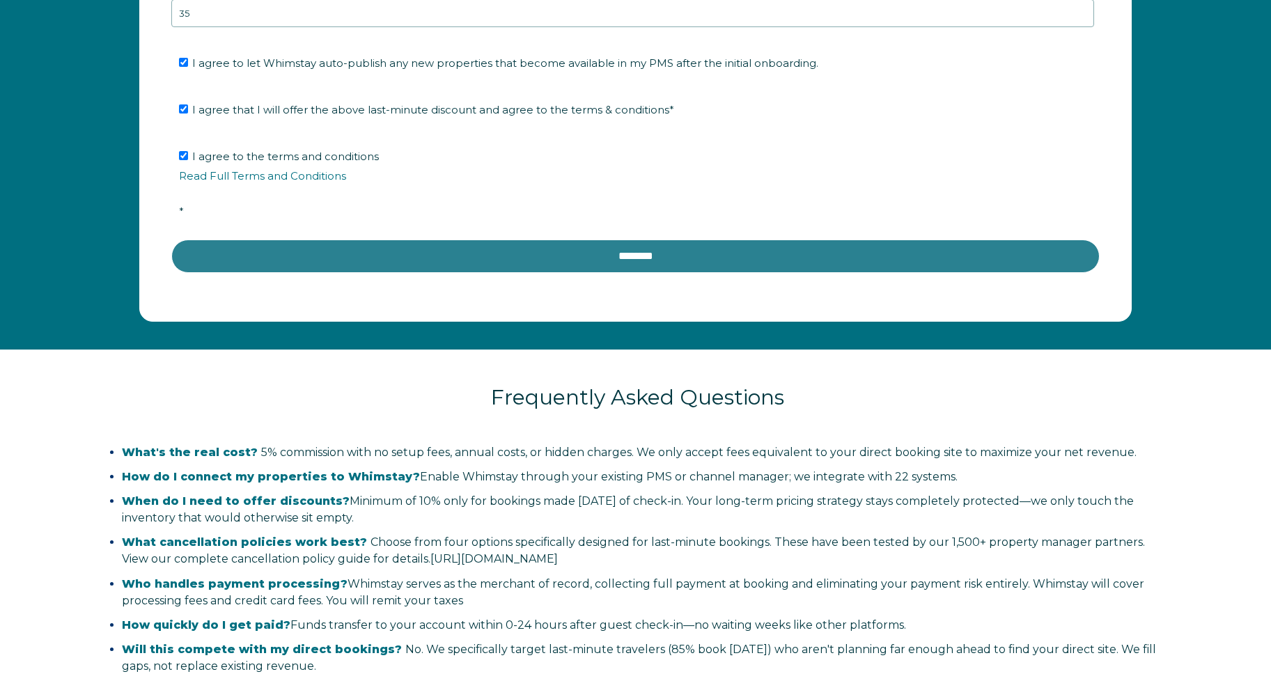
type input "[PHONE_NUMBER]"
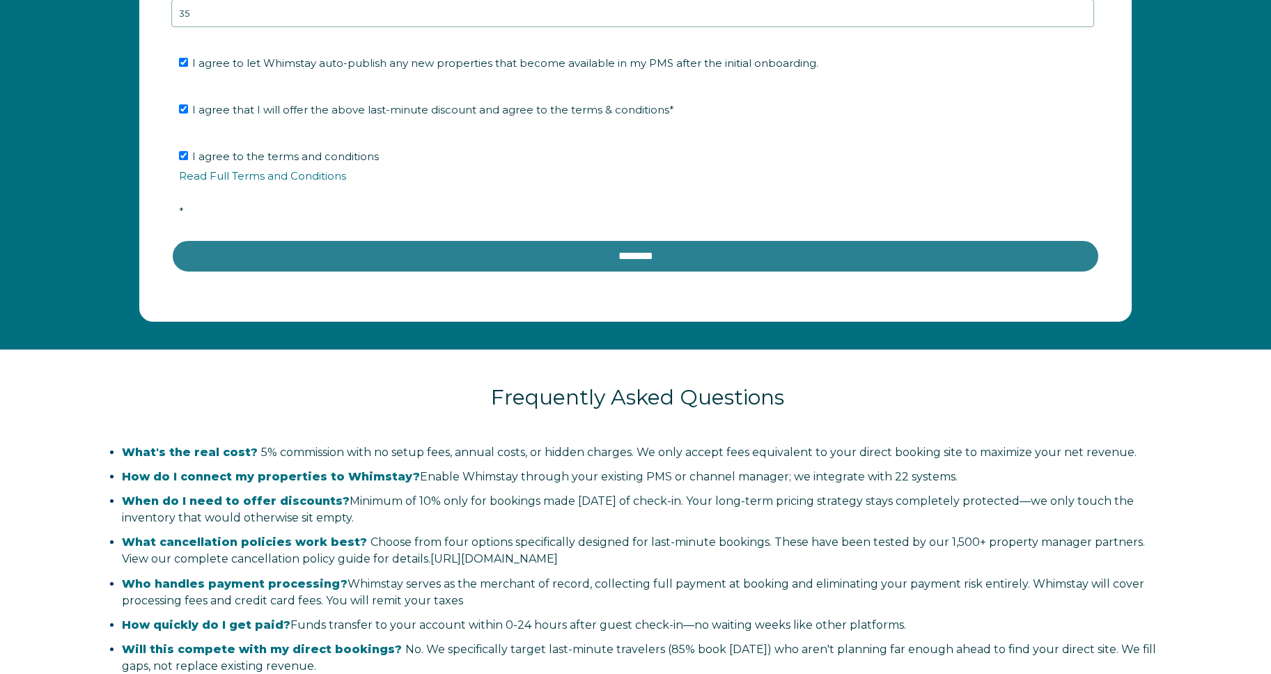
click at [423, 259] on input "********" at bounding box center [635, 256] width 928 height 33
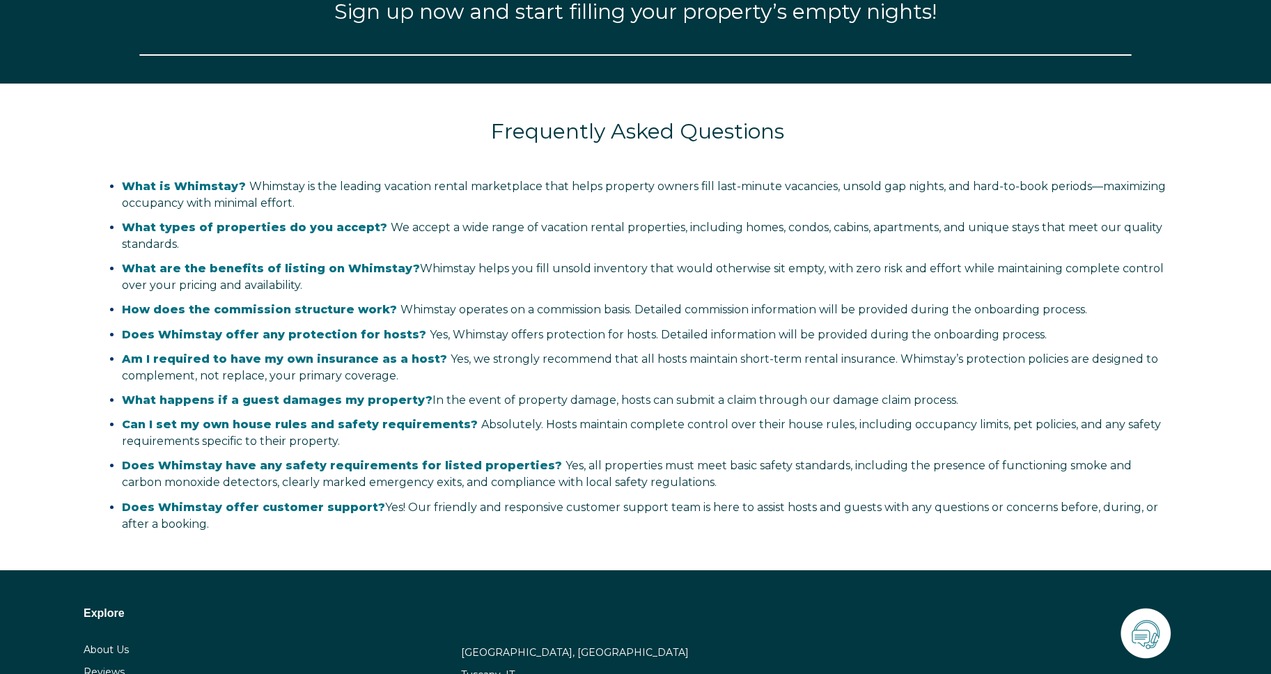
scroll to position [1920, 0]
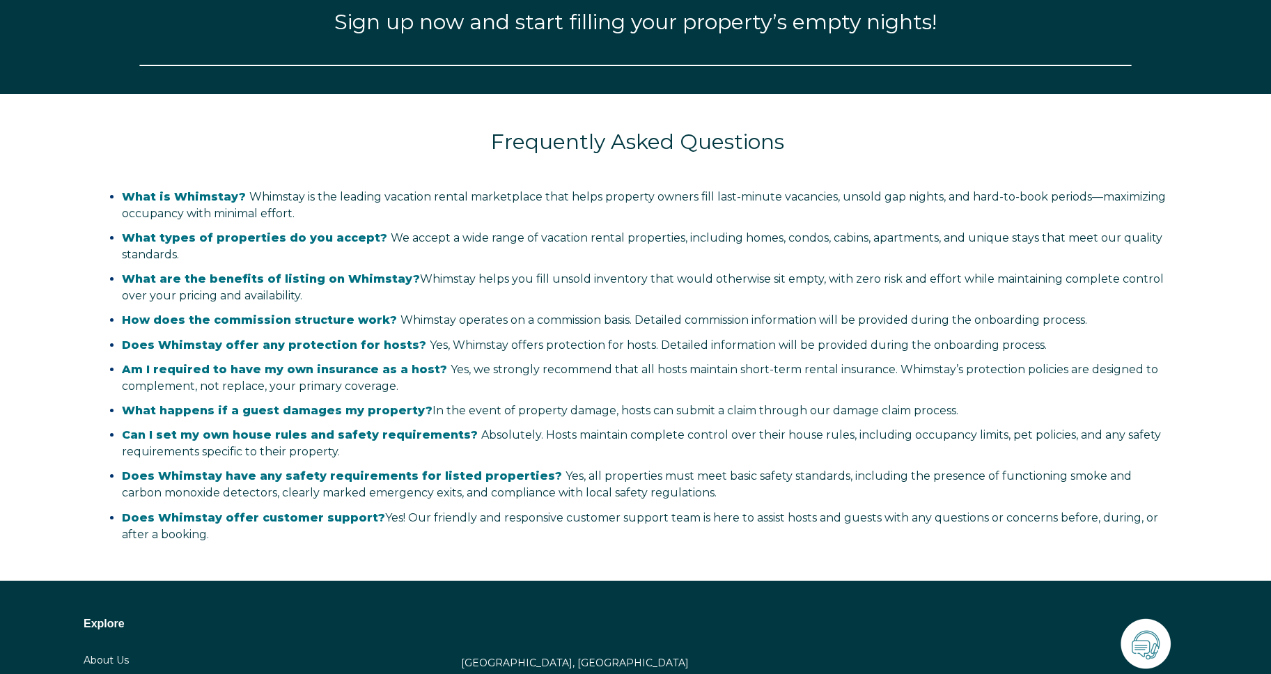
select select "US"
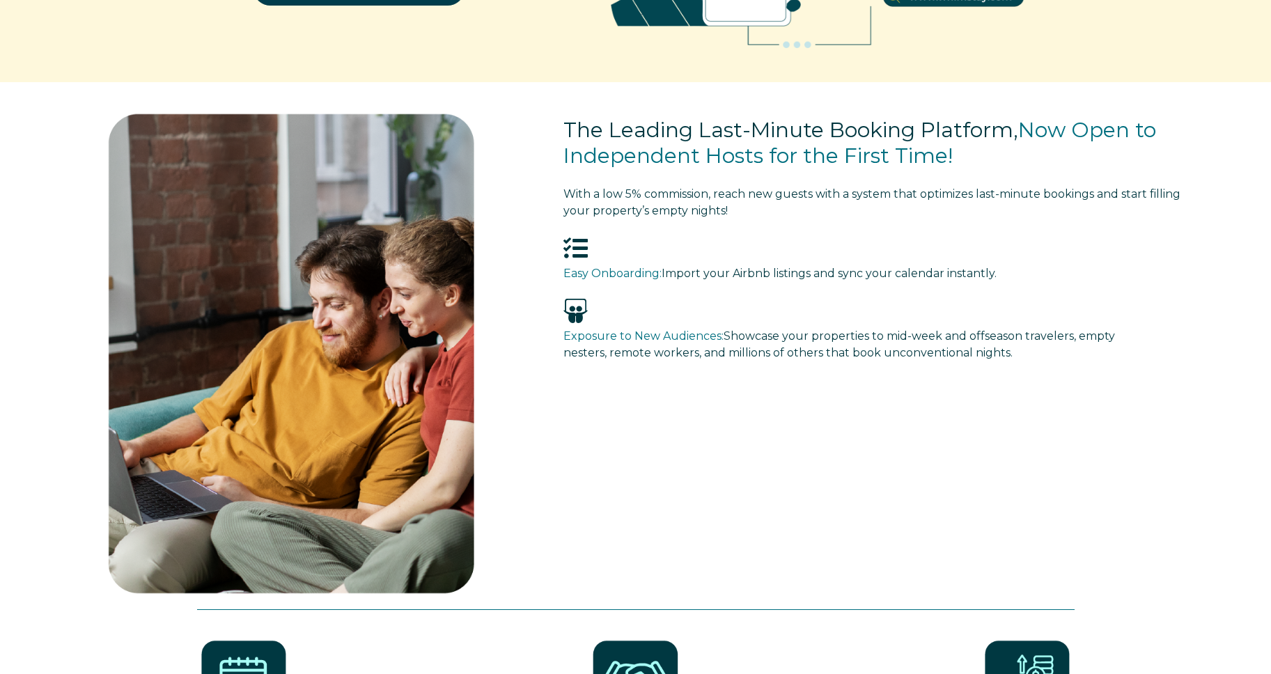
scroll to position [0, 0]
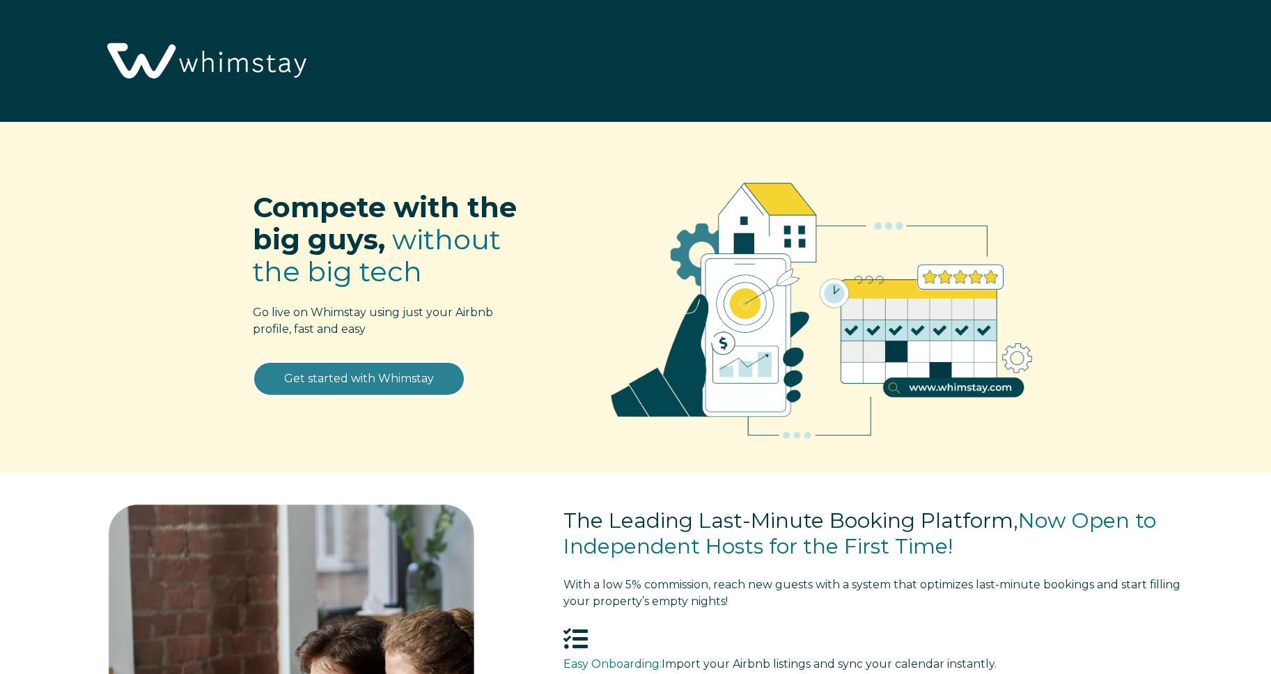
click at [397, 374] on link "Get started with Whimstay" at bounding box center [359, 378] width 212 height 35
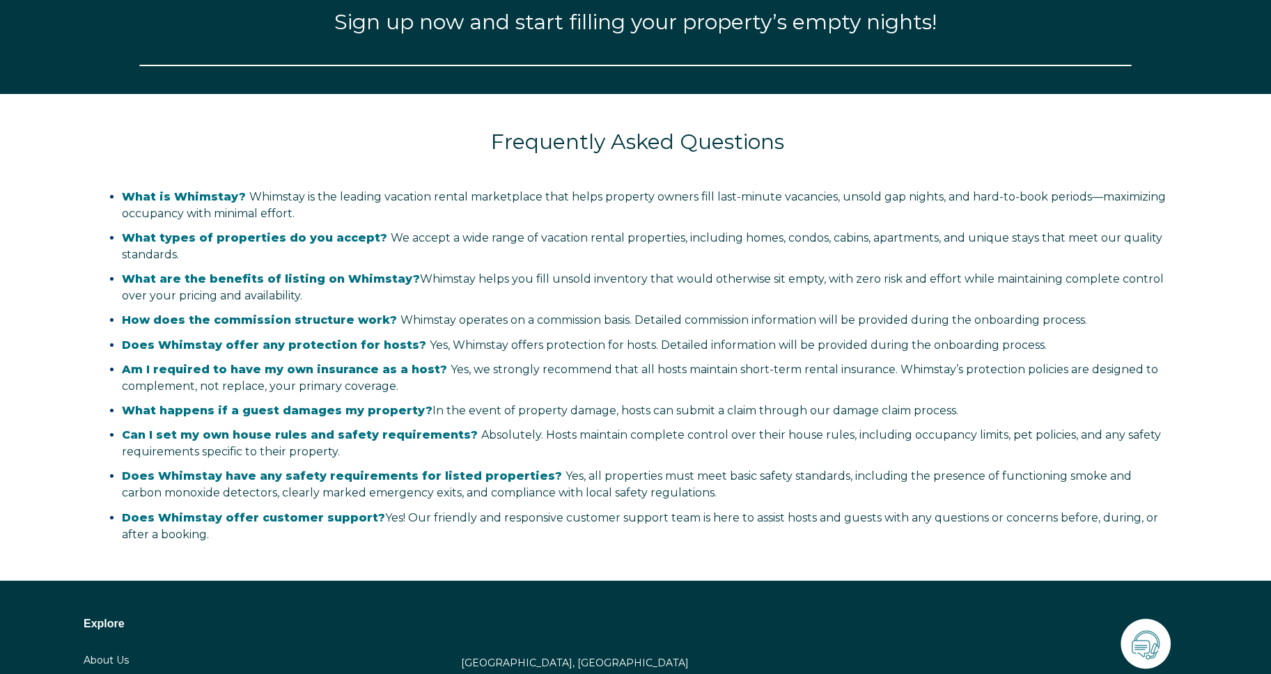
select select "US"
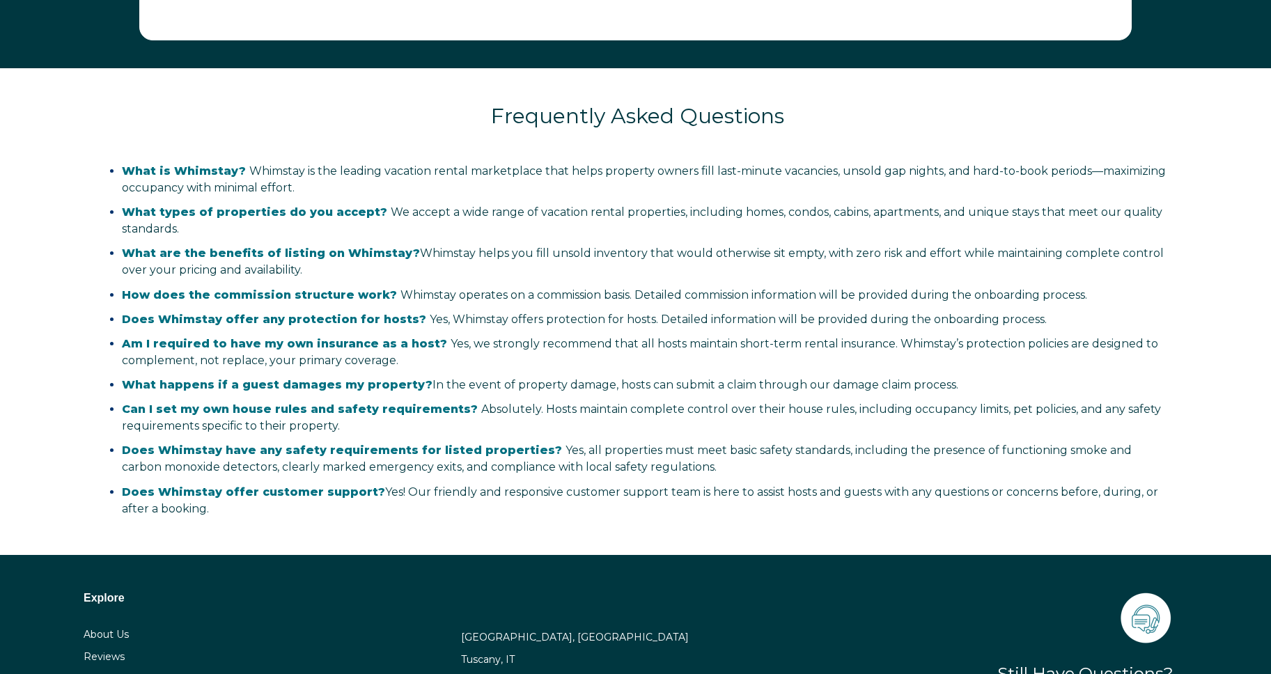
scroll to position [2599, 0]
